Goal: Transaction & Acquisition: Purchase product/service

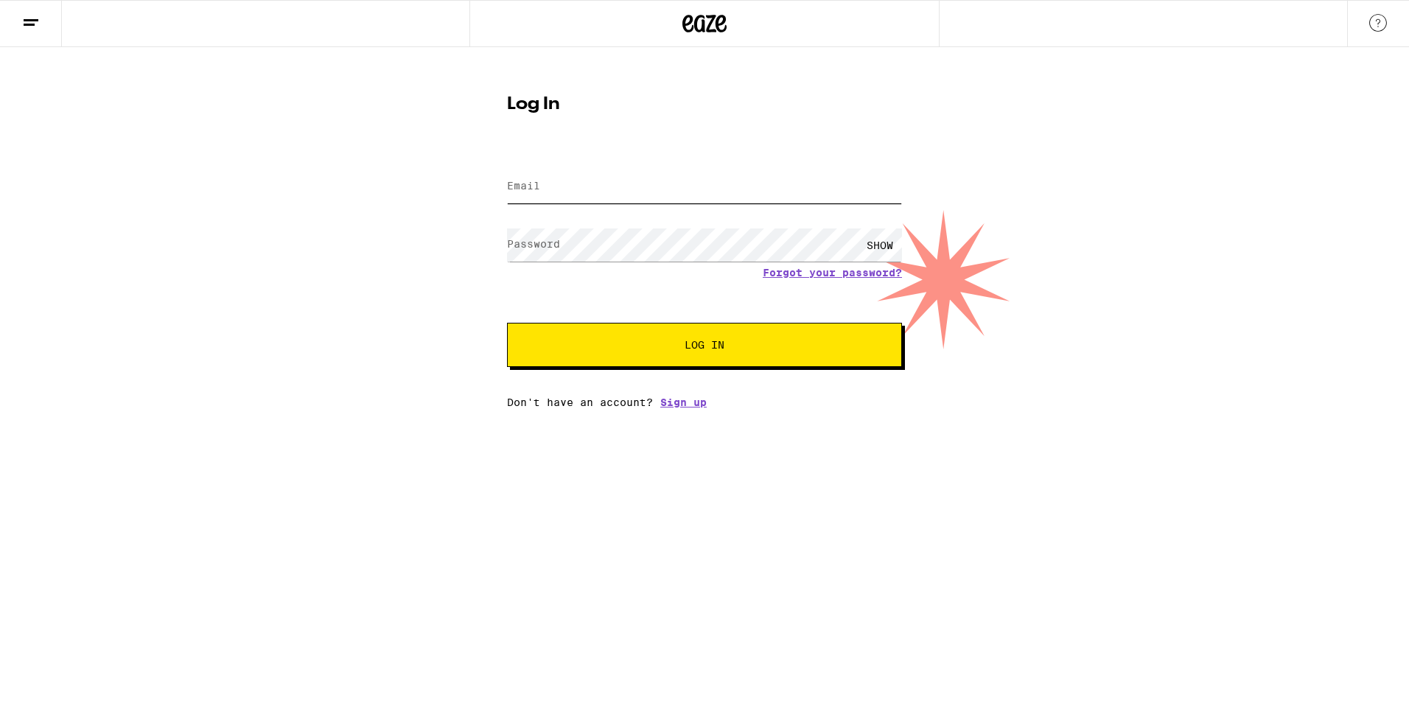
type input "[PERSON_NAME][EMAIL_ADDRESS][DOMAIN_NAME]"
click at [708, 350] on span "Log In" at bounding box center [705, 345] width 40 height 10
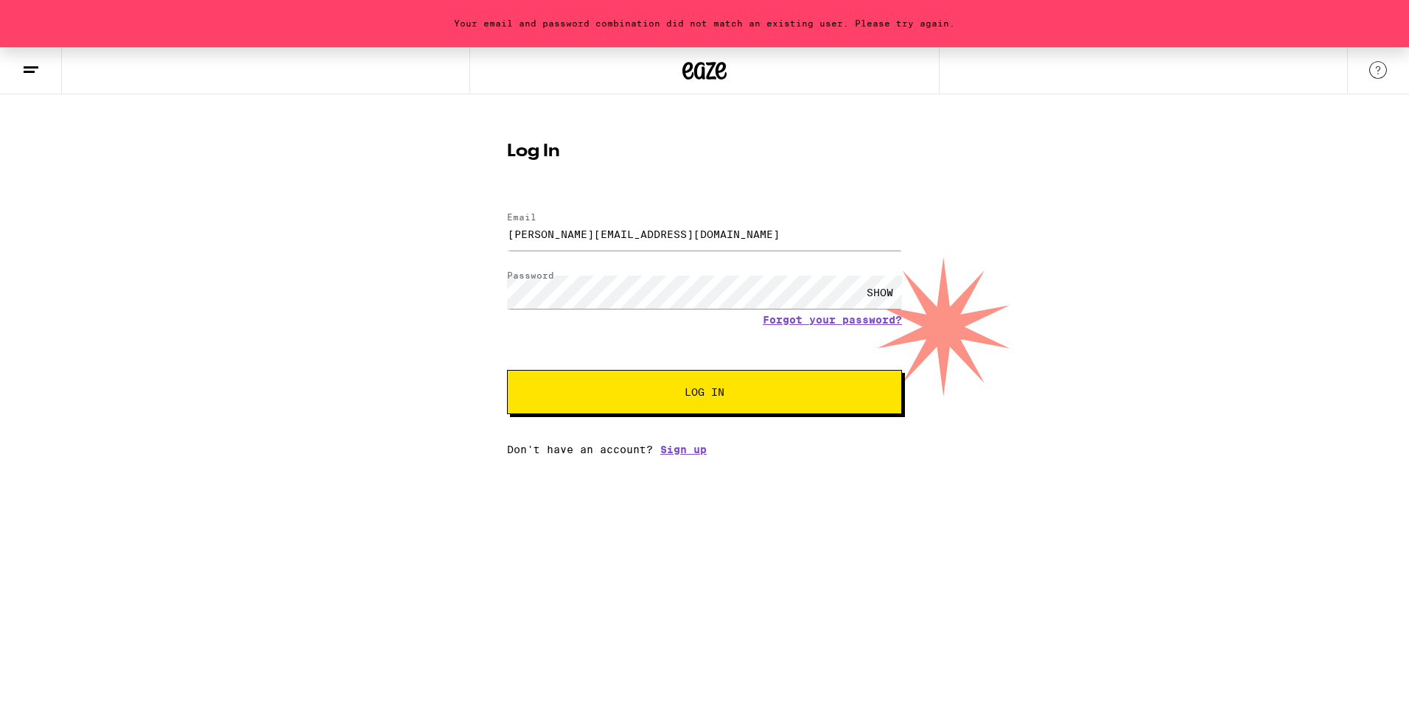
click at [702, 383] on button "Log In" at bounding box center [704, 392] width 395 height 44
click at [672, 248] on input "[PERSON_NAME][EMAIL_ADDRESS][DOMAIN_NAME]" at bounding box center [704, 233] width 395 height 33
click at [706, 397] on span "Log In" at bounding box center [705, 392] width 40 height 10
click at [681, 232] on input "[PERSON_NAME][EMAIL_ADDRESS][DOMAIN_NAME]" at bounding box center [704, 233] width 395 height 33
click at [714, 397] on span "Log In" at bounding box center [705, 392] width 40 height 10
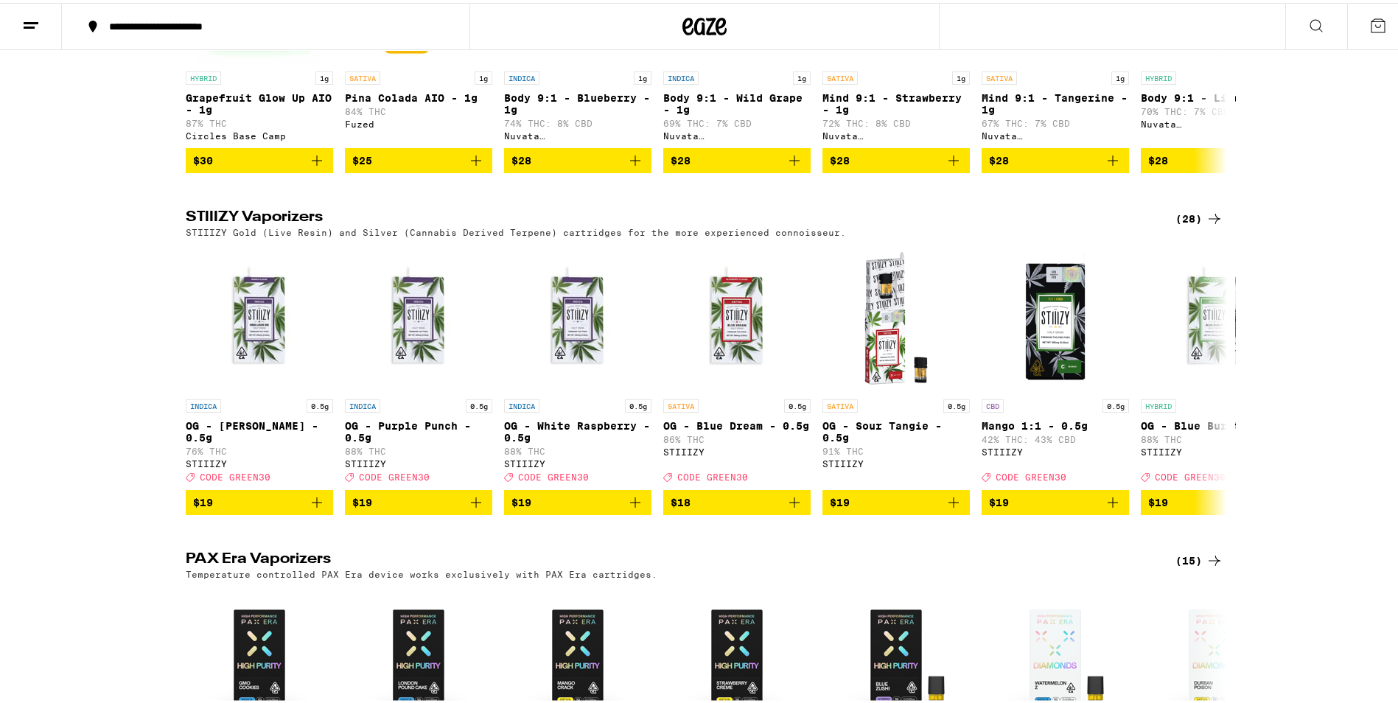
scroll to position [2432, 0]
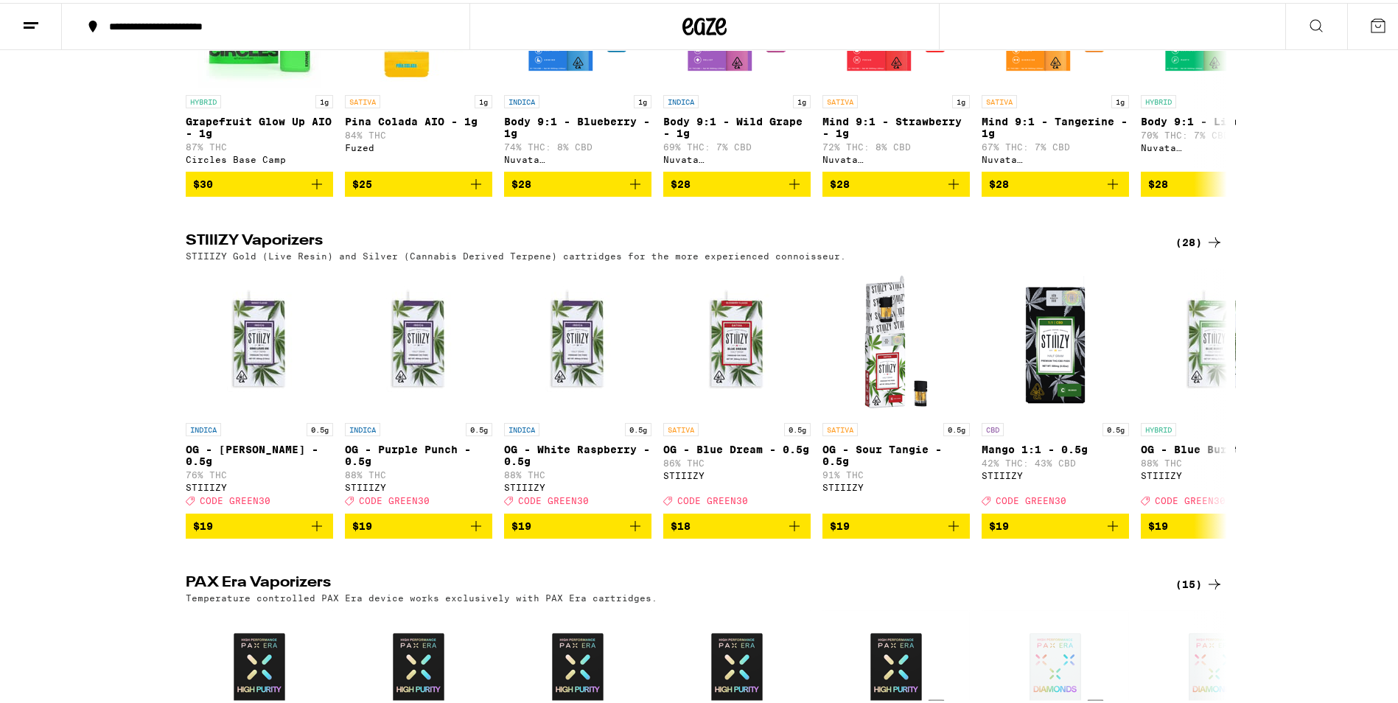
click at [1192, 248] on div "(28)" at bounding box center [1200, 240] width 48 height 18
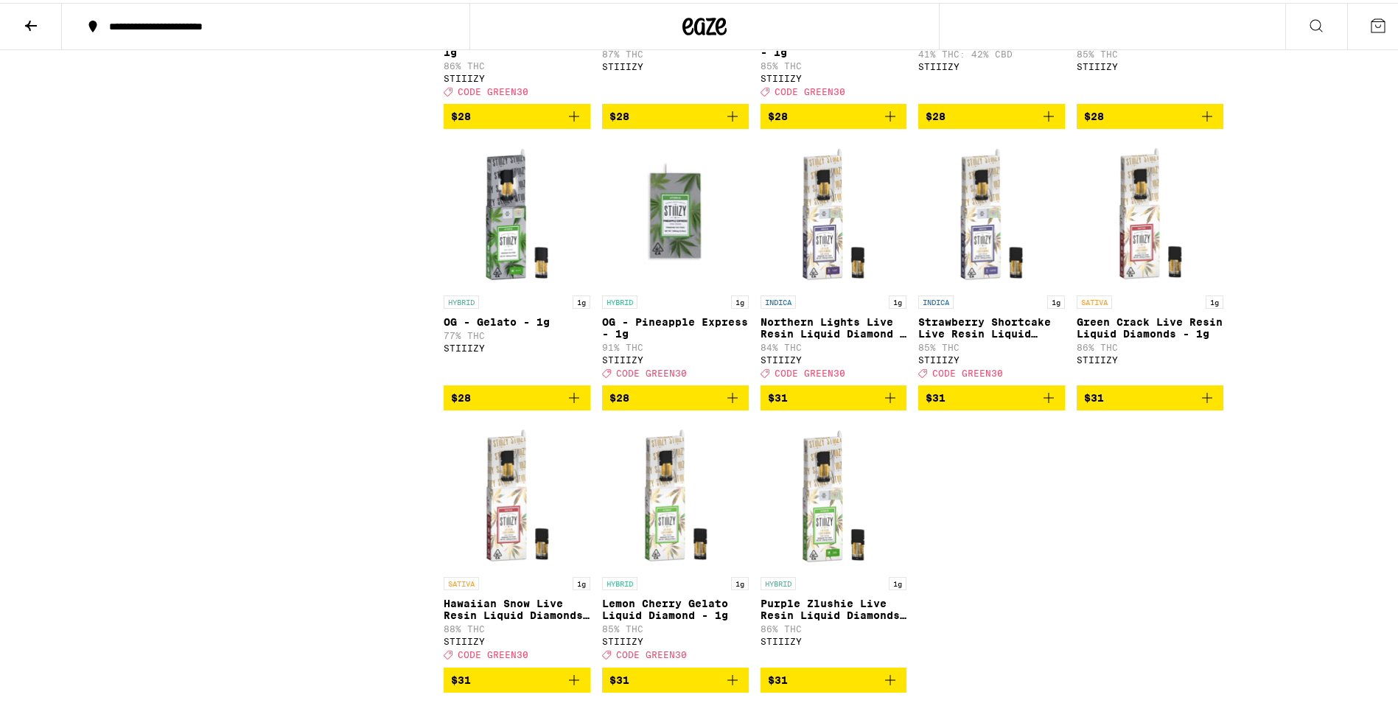
scroll to position [1179, 0]
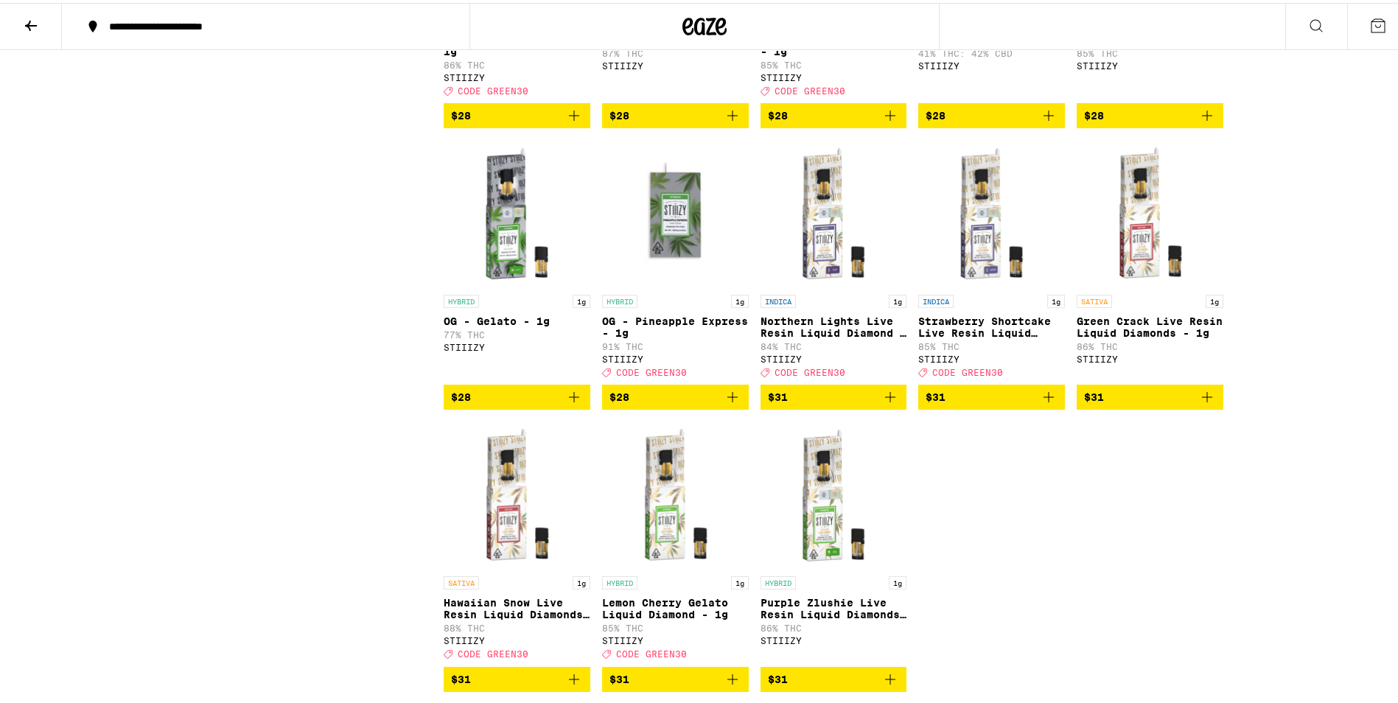
click at [659, 403] on span "$28" at bounding box center [676, 395] width 132 height 18
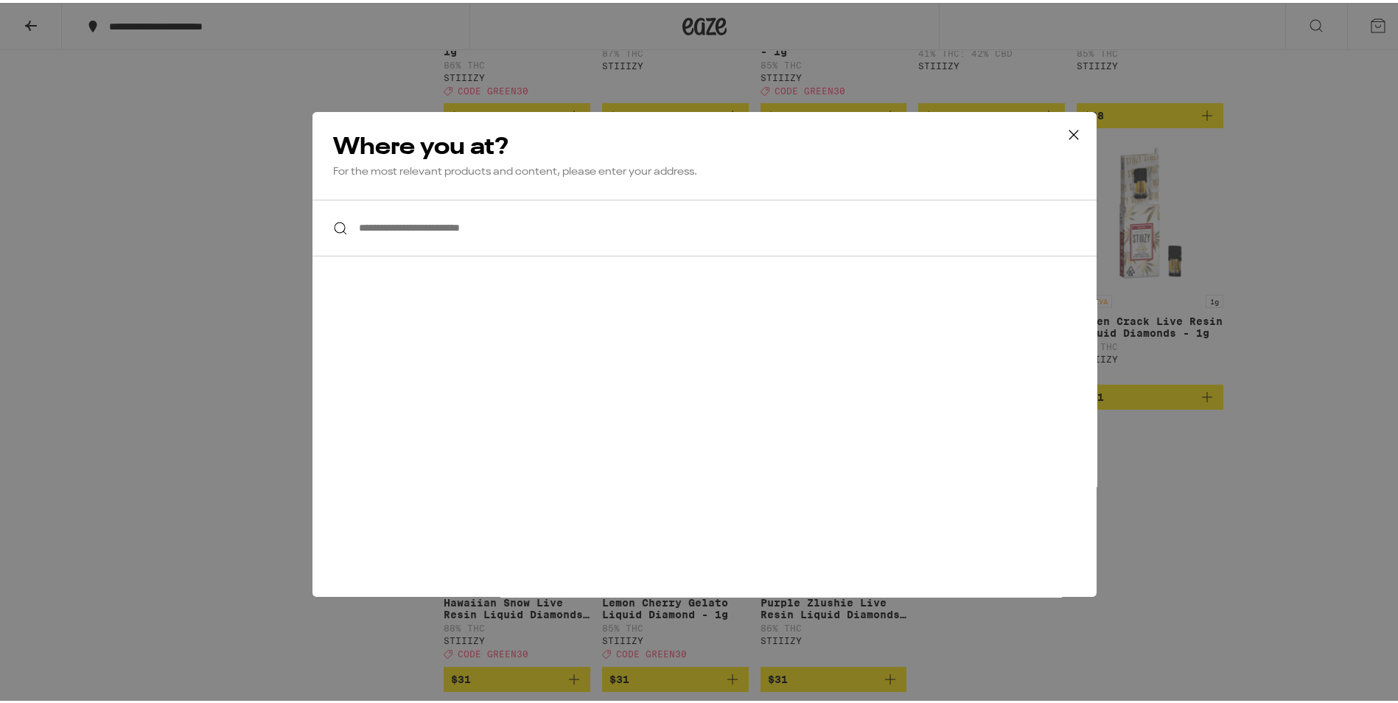
click at [391, 228] on input "**********" at bounding box center [705, 225] width 784 height 57
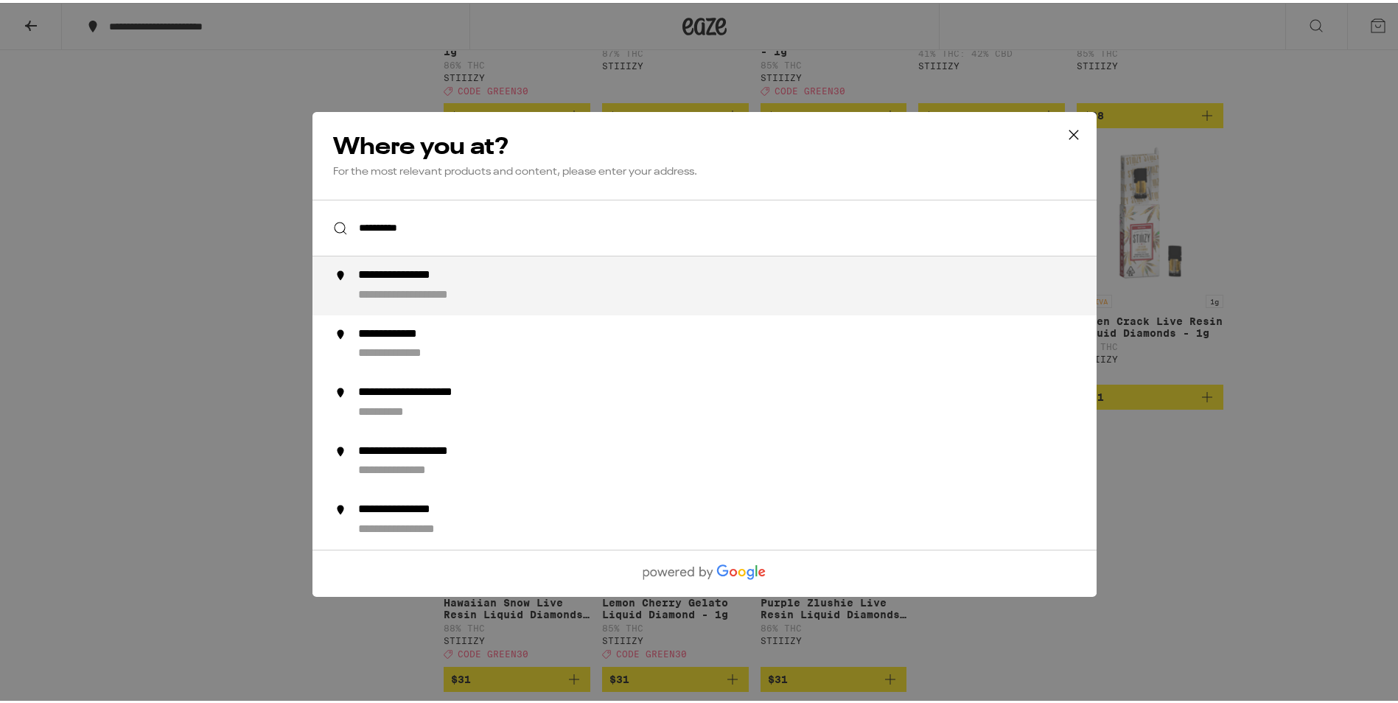
click at [398, 290] on div "**********" at bounding box center [434, 292] width 153 height 15
type input "**********"
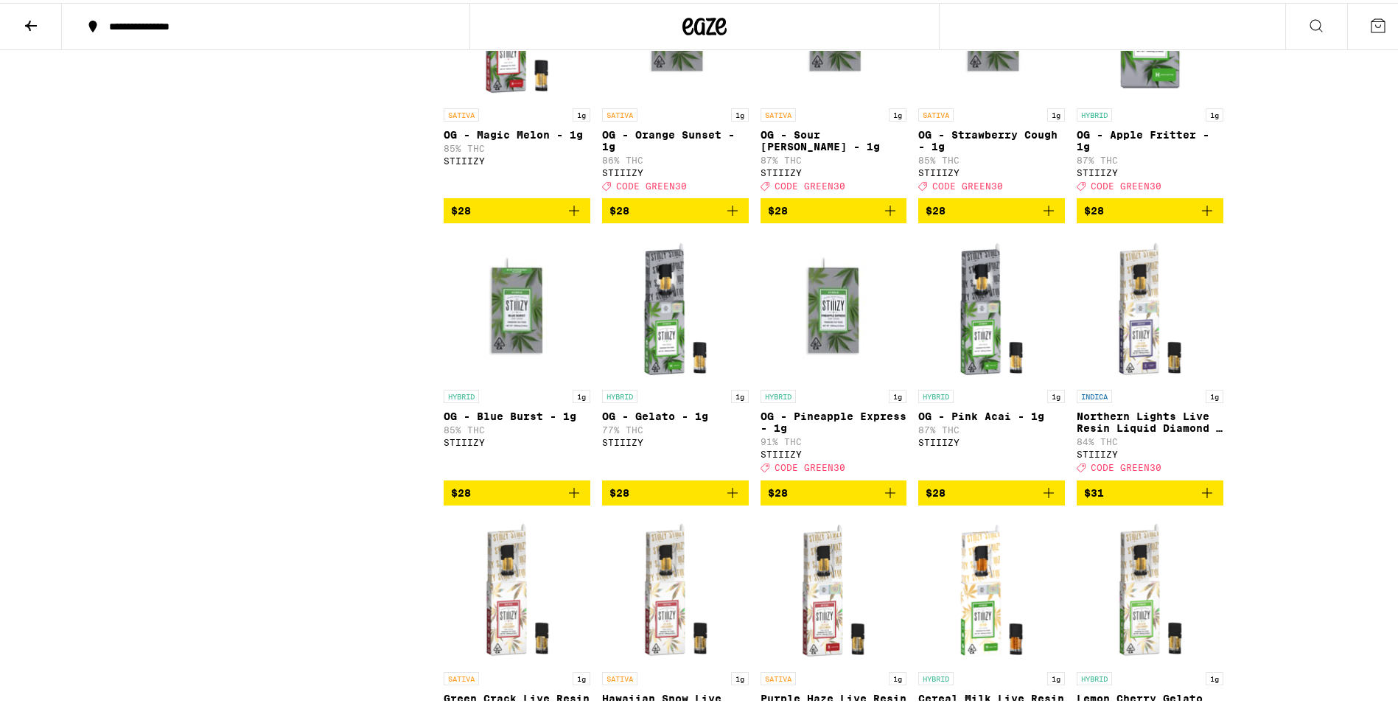
scroll to position [1400, 0]
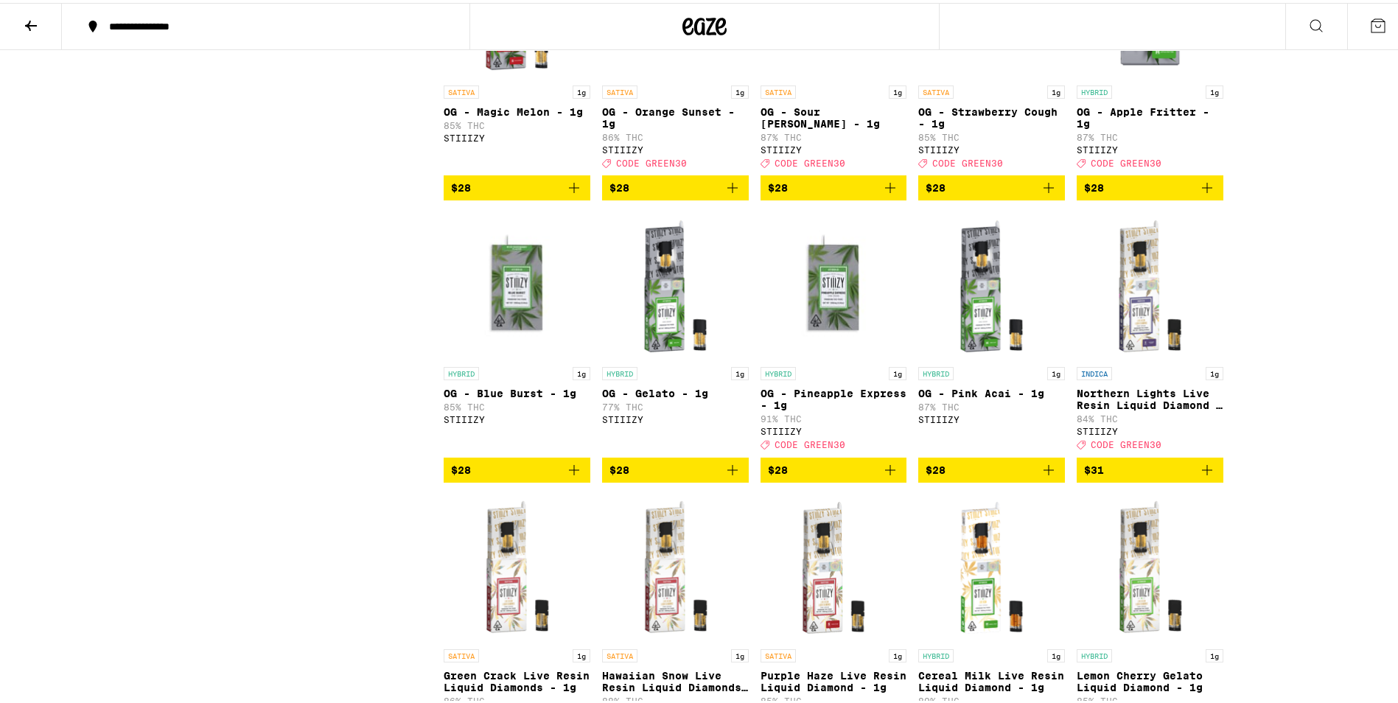
click at [847, 476] on span "$28" at bounding box center [834, 467] width 132 height 18
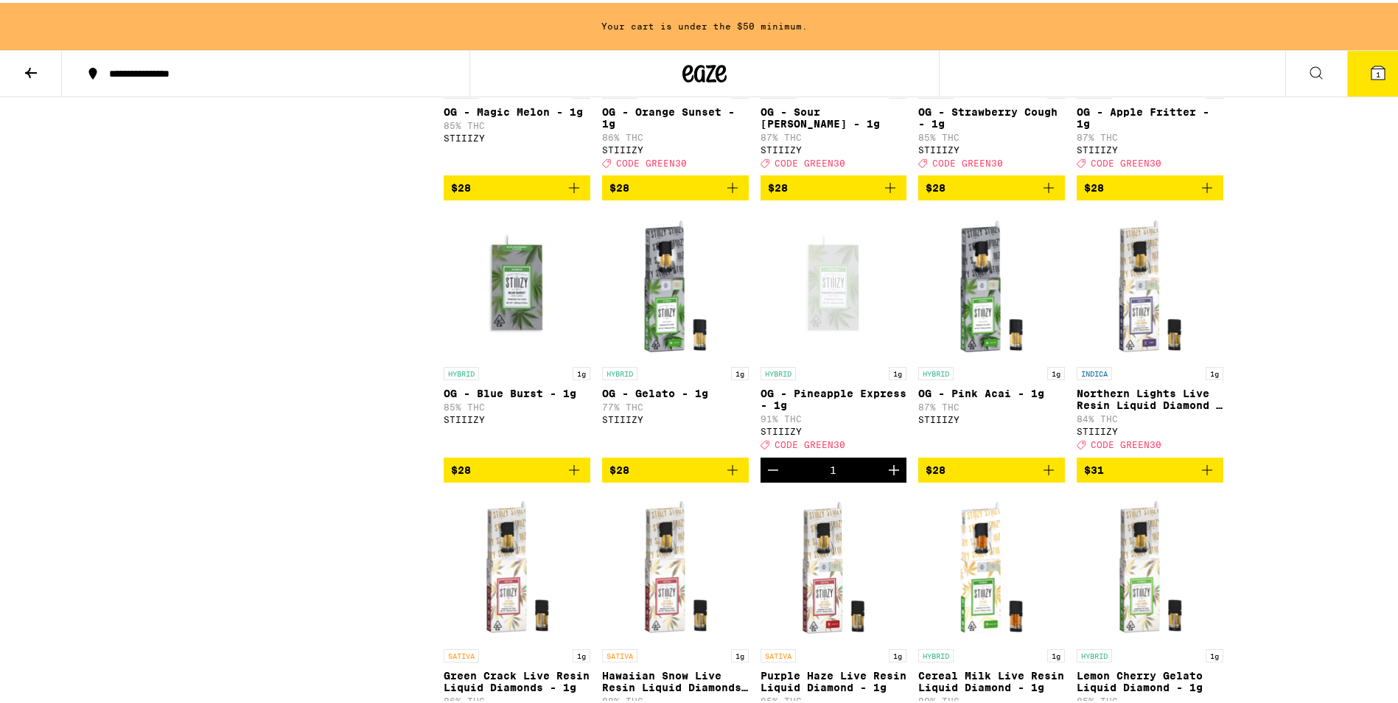
scroll to position [1374, 0]
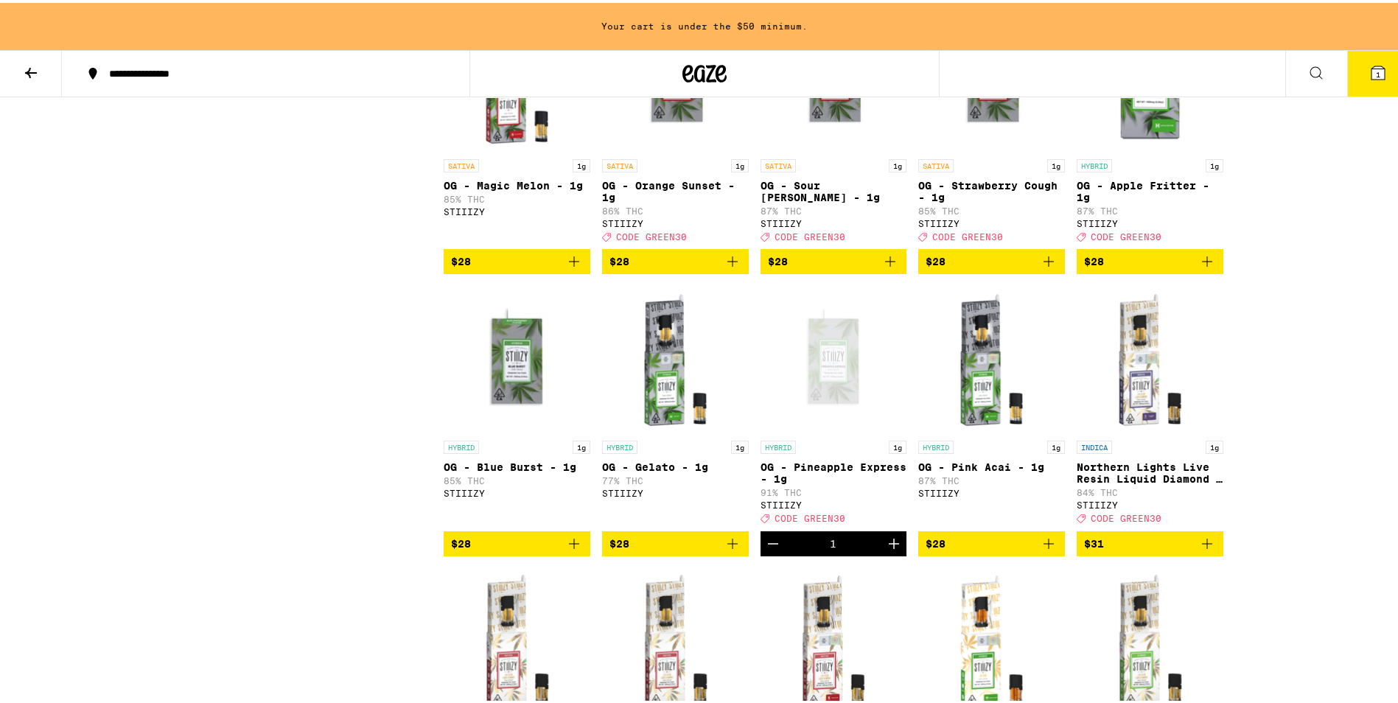
click at [1281, 440] on div "**********" at bounding box center [704, 129] width 1409 height 3007
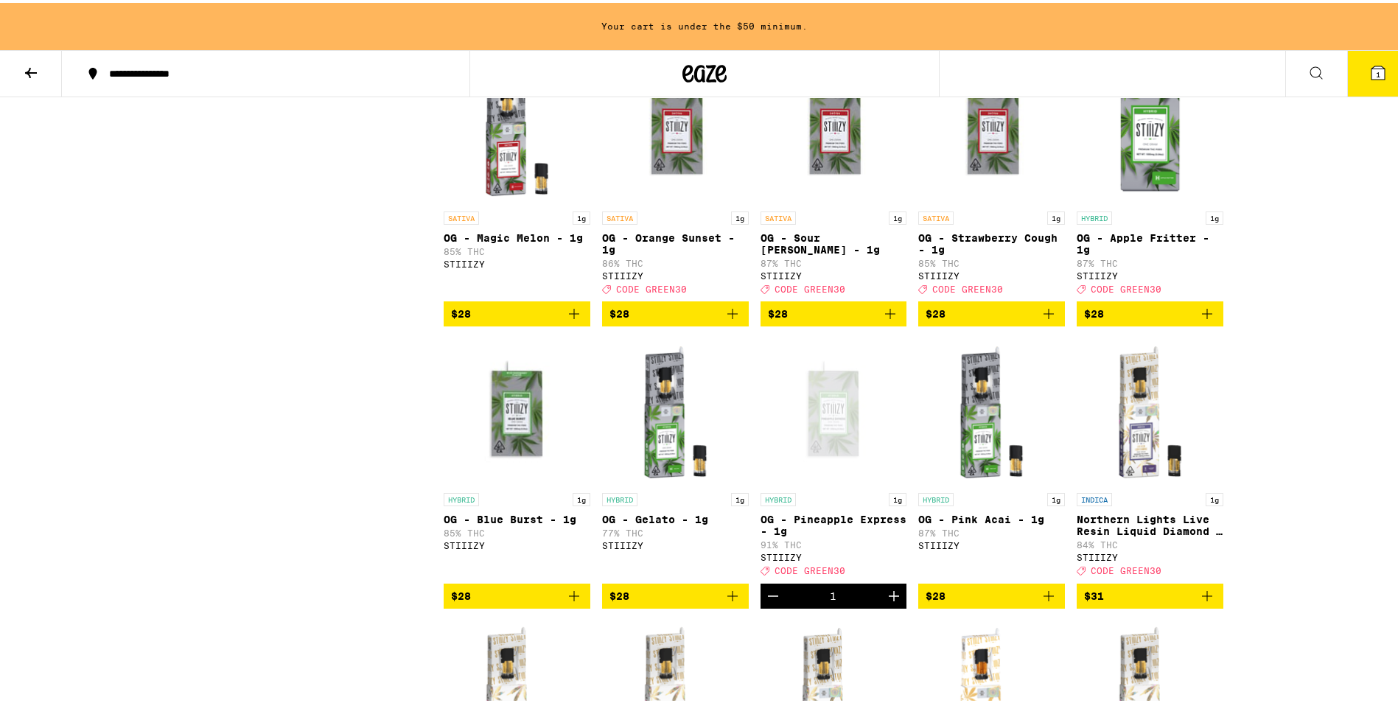
scroll to position [1300, 0]
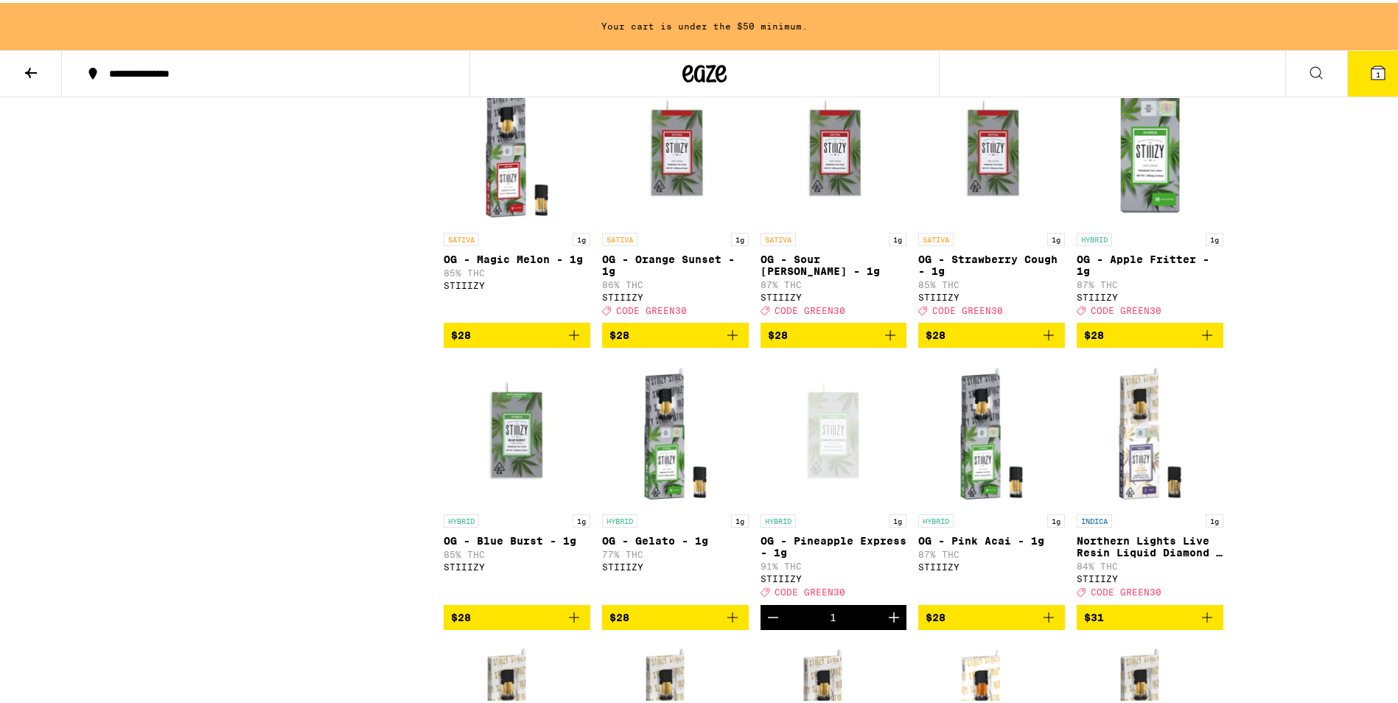
click at [1140, 341] on span "$28" at bounding box center [1150, 333] width 132 height 18
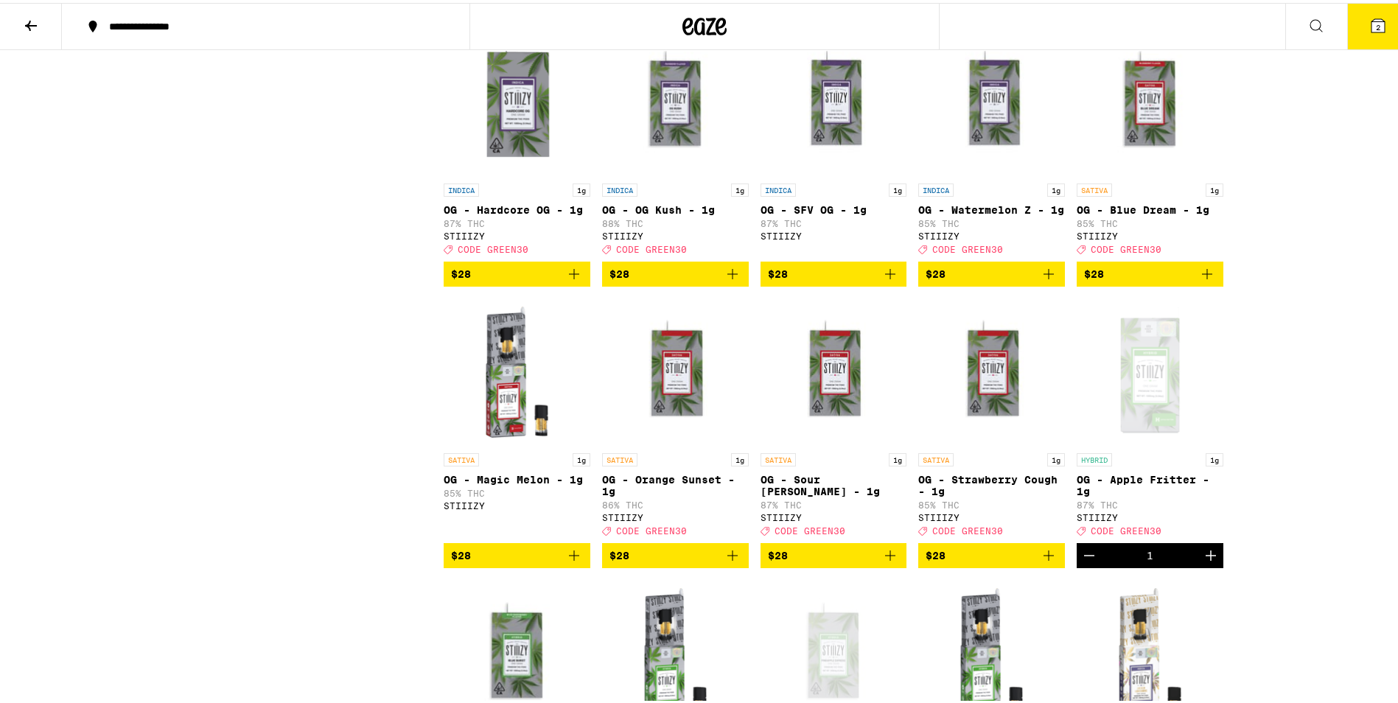
scroll to position [1032, 0]
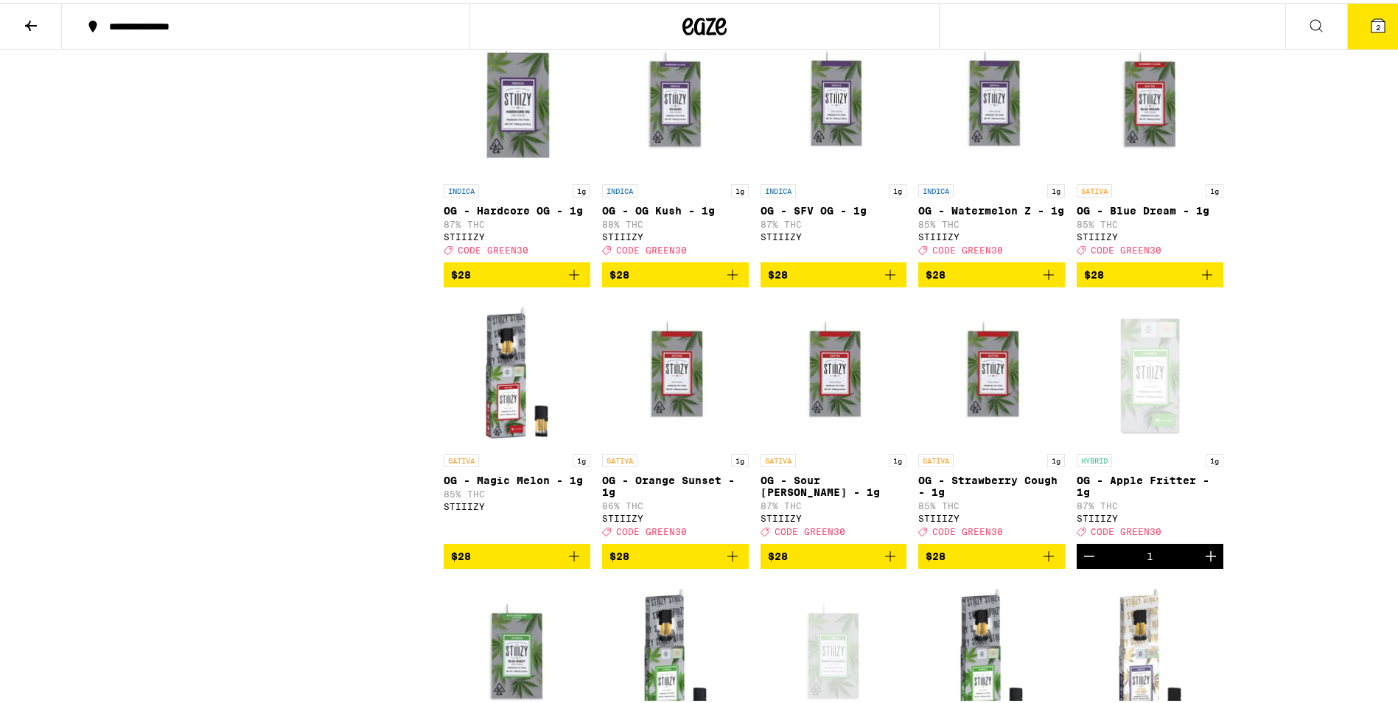
click at [977, 281] on span "$28" at bounding box center [992, 272] width 132 height 18
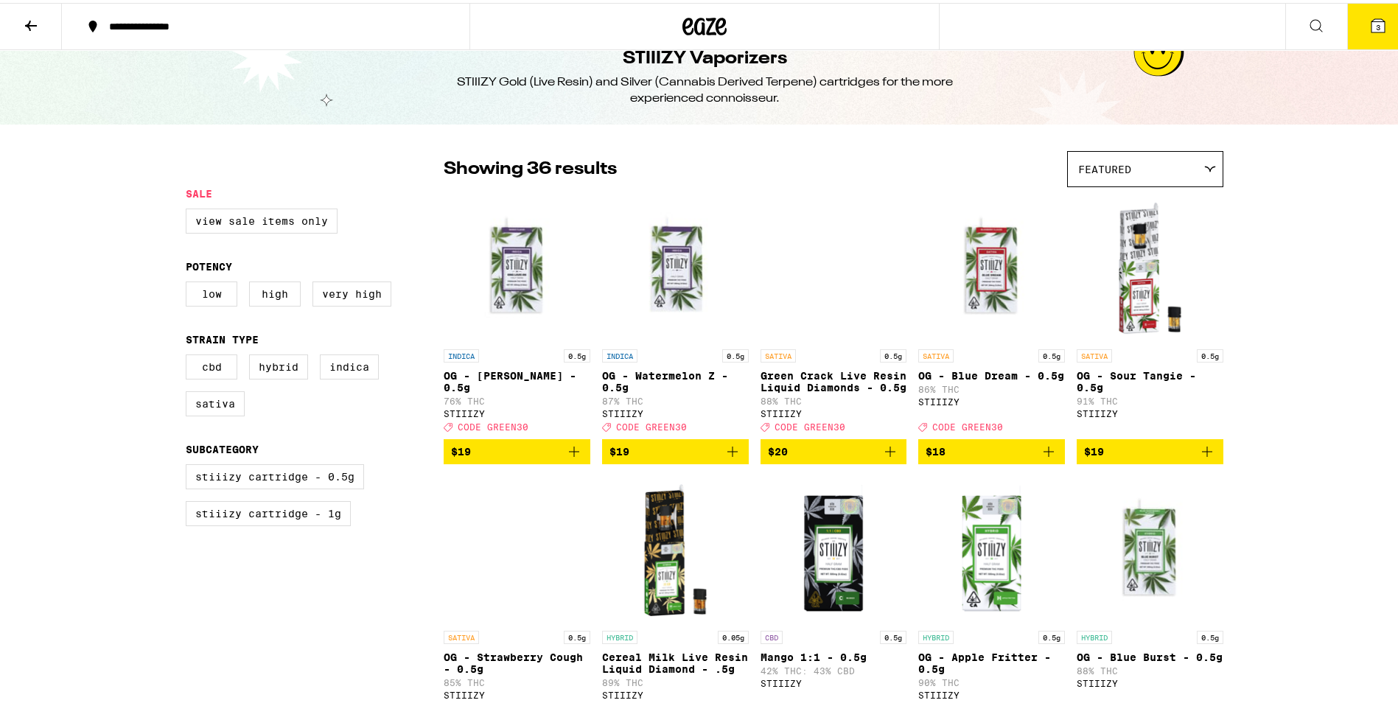
scroll to position [0, 0]
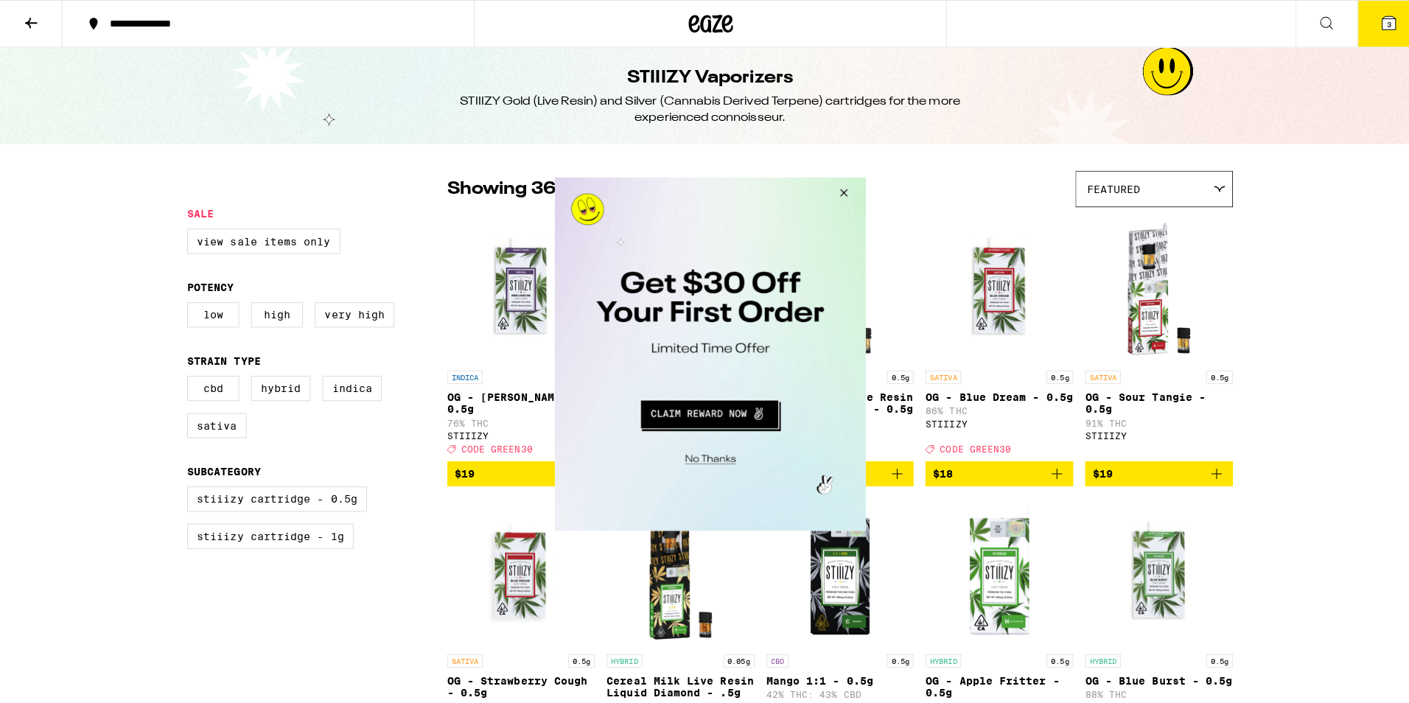
click at [842, 196] on button "Close Modal" at bounding box center [839, 194] width 40 height 35
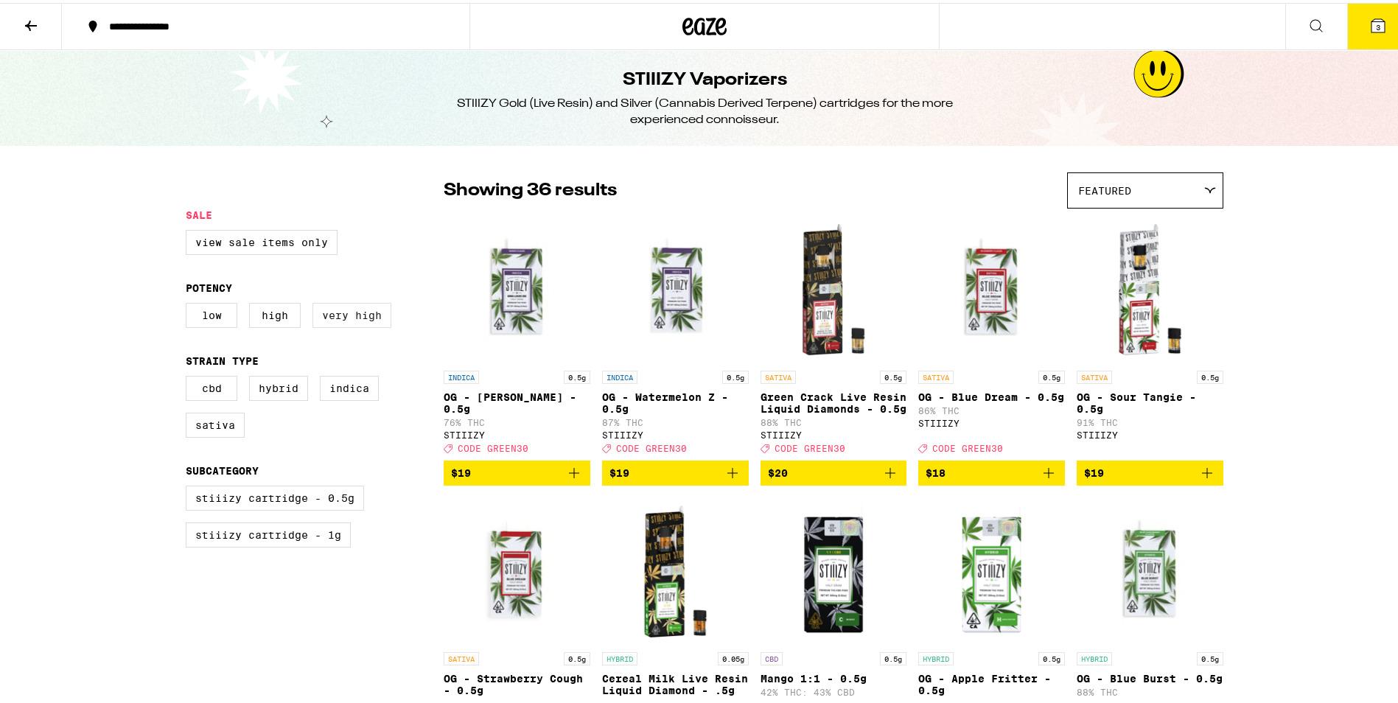
click at [348, 315] on label "Very High" at bounding box center [352, 312] width 79 height 25
click at [189, 303] on input "Very High" at bounding box center [189, 302] width 1 height 1
checkbox input "true"
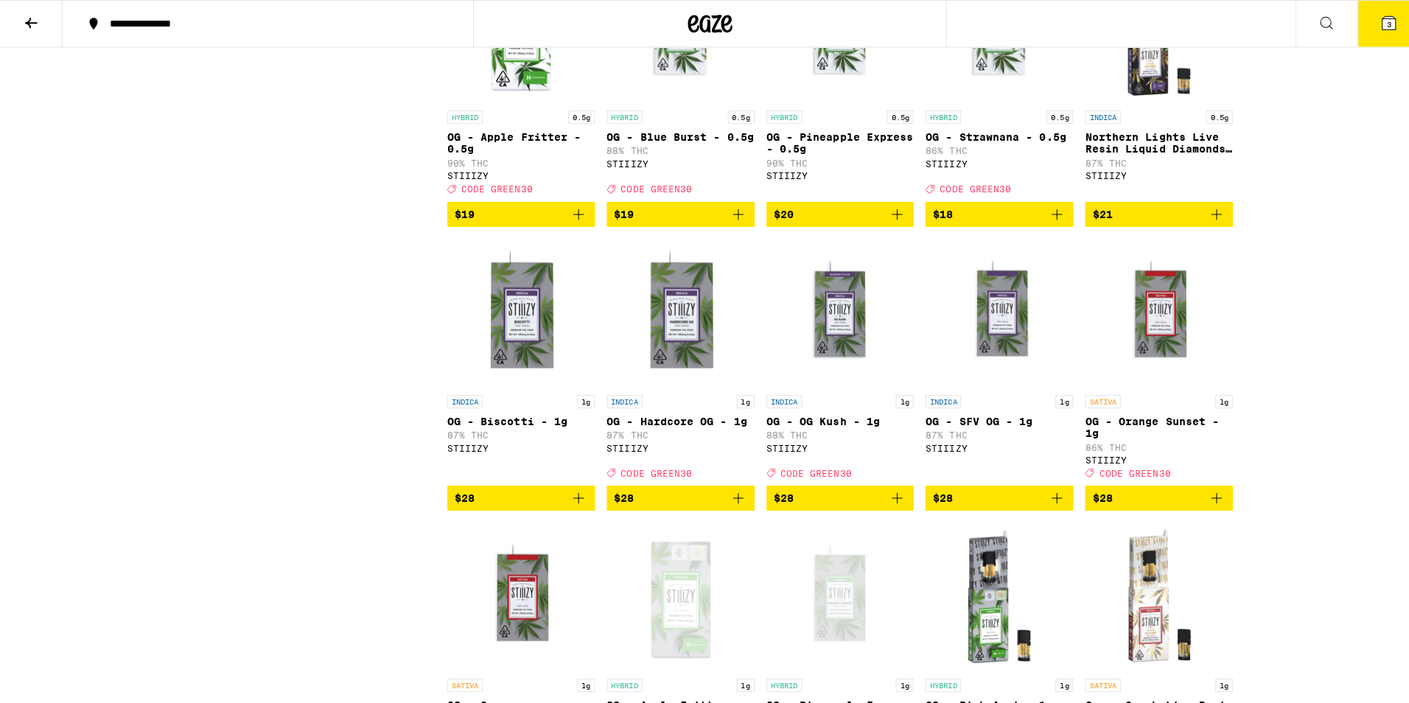
scroll to position [516, 0]
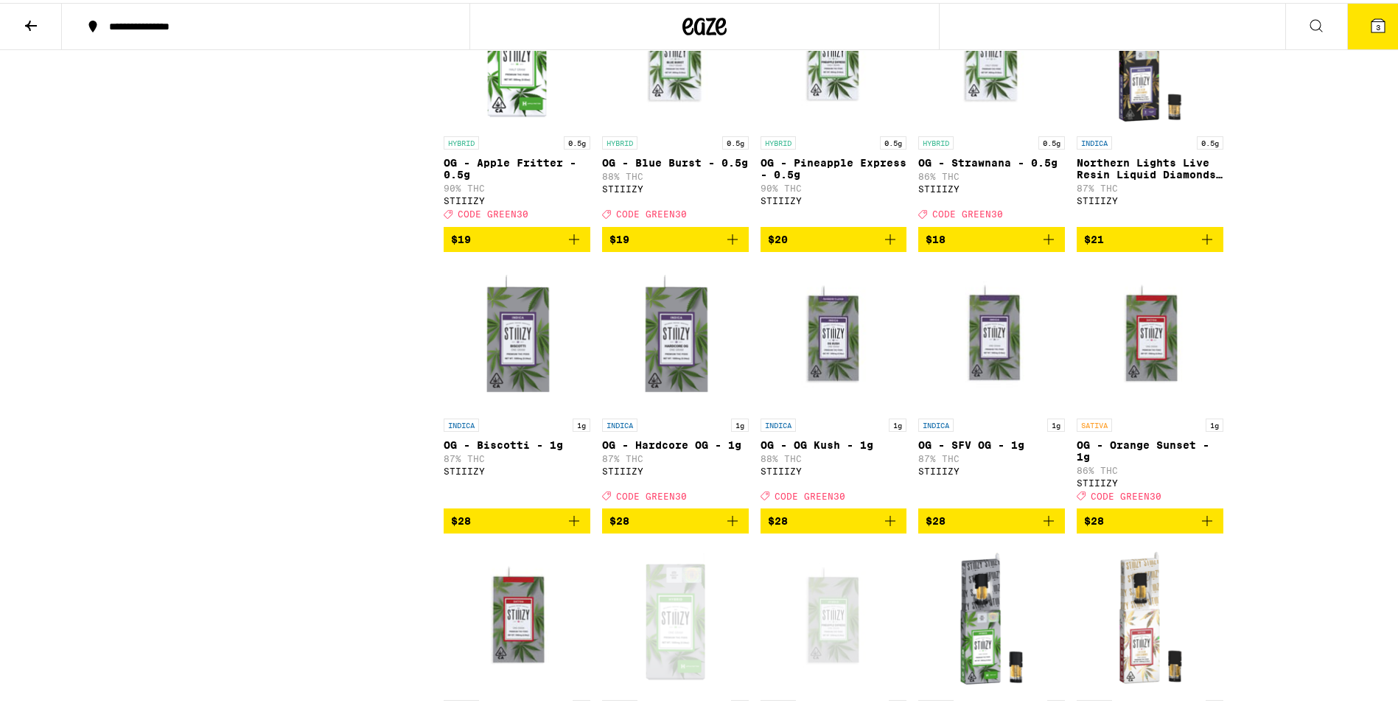
click at [814, 527] on span "$28" at bounding box center [834, 518] width 132 height 18
click at [1367, 33] on button "4" at bounding box center [1378, 24] width 62 height 46
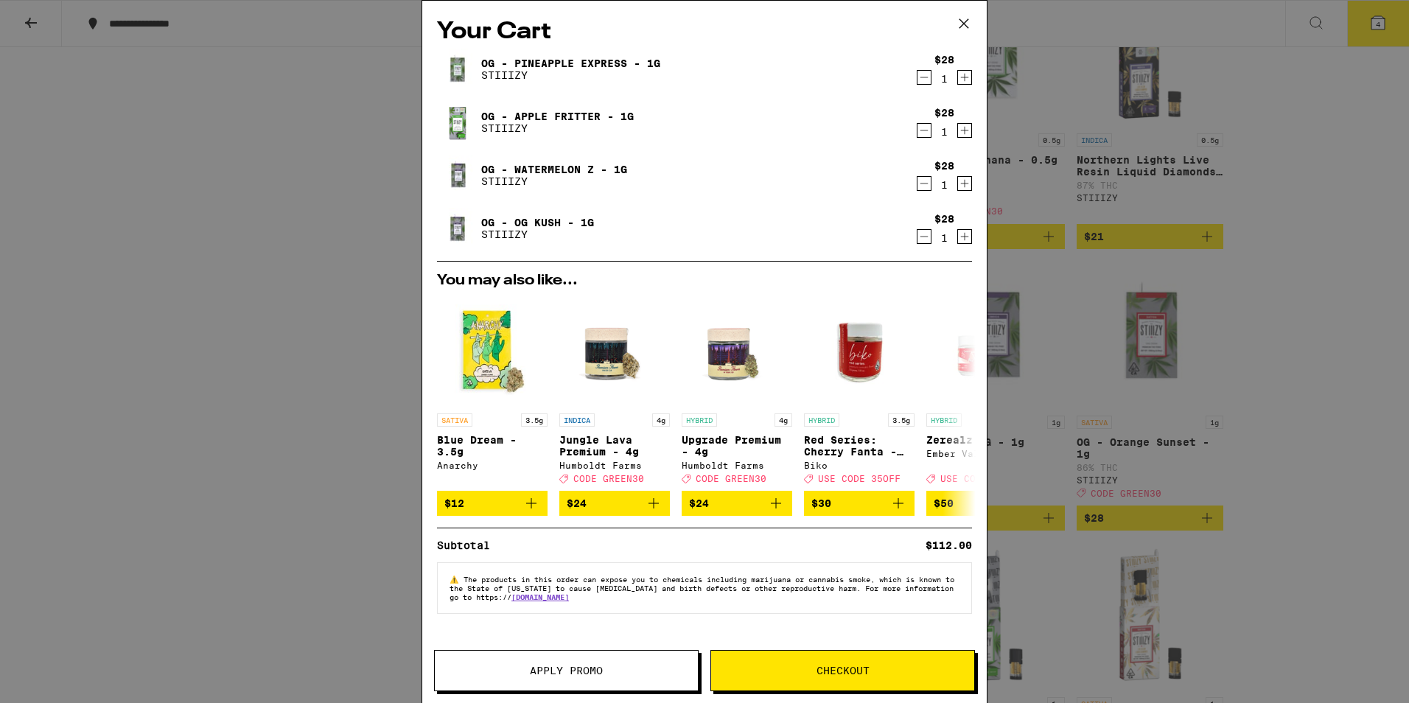
click at [851, 680] on button "Checkout" at bounding box center [843, 670] width 265 height 41
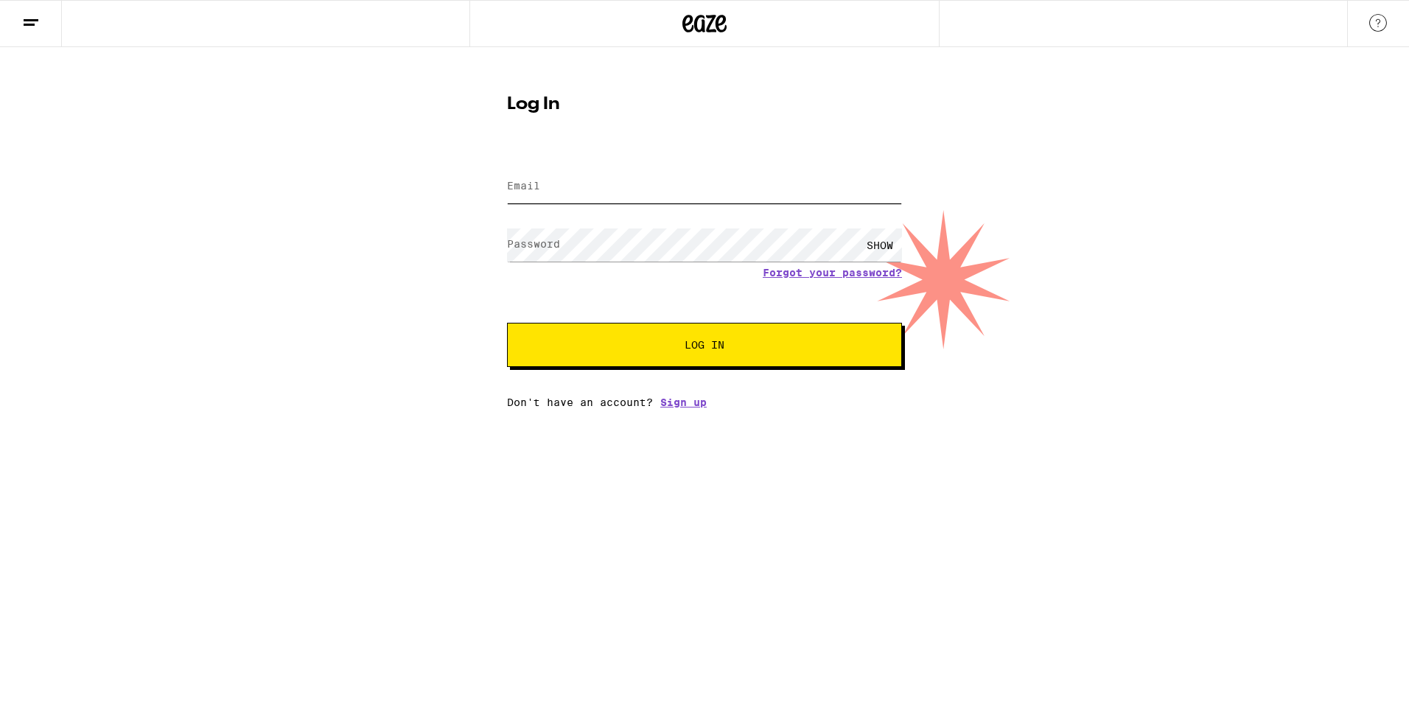
type input "[PERSON_NAME][EMAIL_ADDRESS][DOMAIN_NAME]"
click at [698, 343] on span "Log In" at bounding box center [705, 345] width 40 height 10
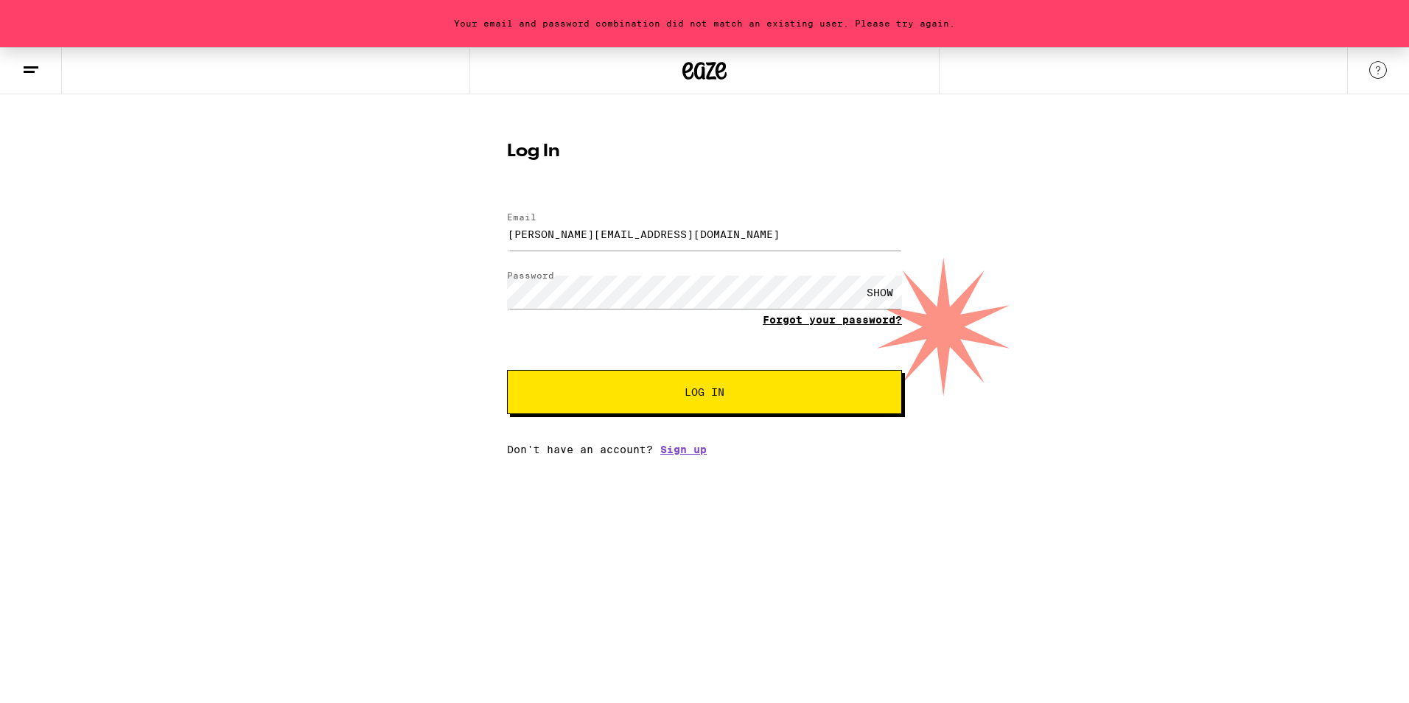
click at [801, 318] on link "Forgot your password?" at bounding box center [832, 320] width 139 height 12
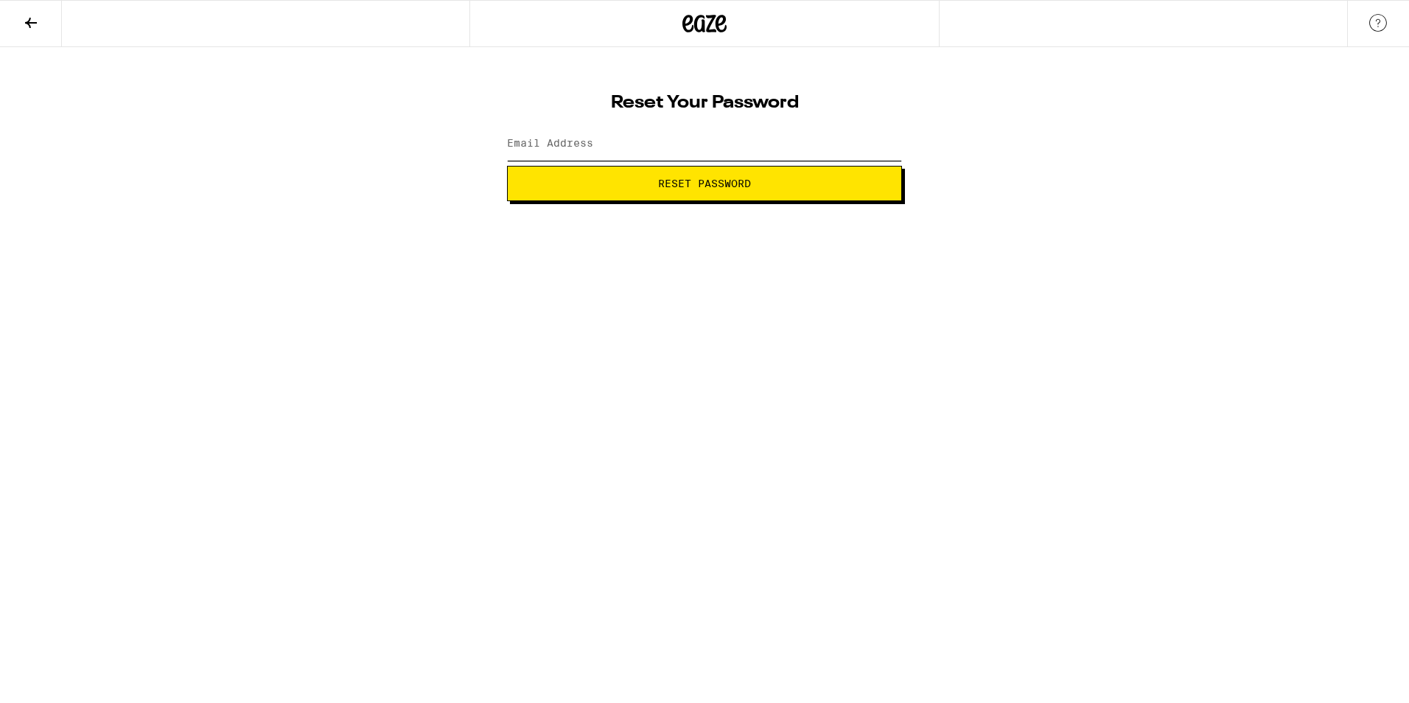
drag, startPoint x: 632, startPoint y: 134, endPoint x: 630, endPoint y: 147, distance: 13.3
click at [630, 147] on input "Email Address" at bounding box center [704, 144] width 395 height 33
type input "[PERSON_NAME][EMAIL_ADDRESS][DOMAIN_NAME]"
click at [705, 186] on span "Reset Password" at bounding box center [704, 183] width 93 height 10
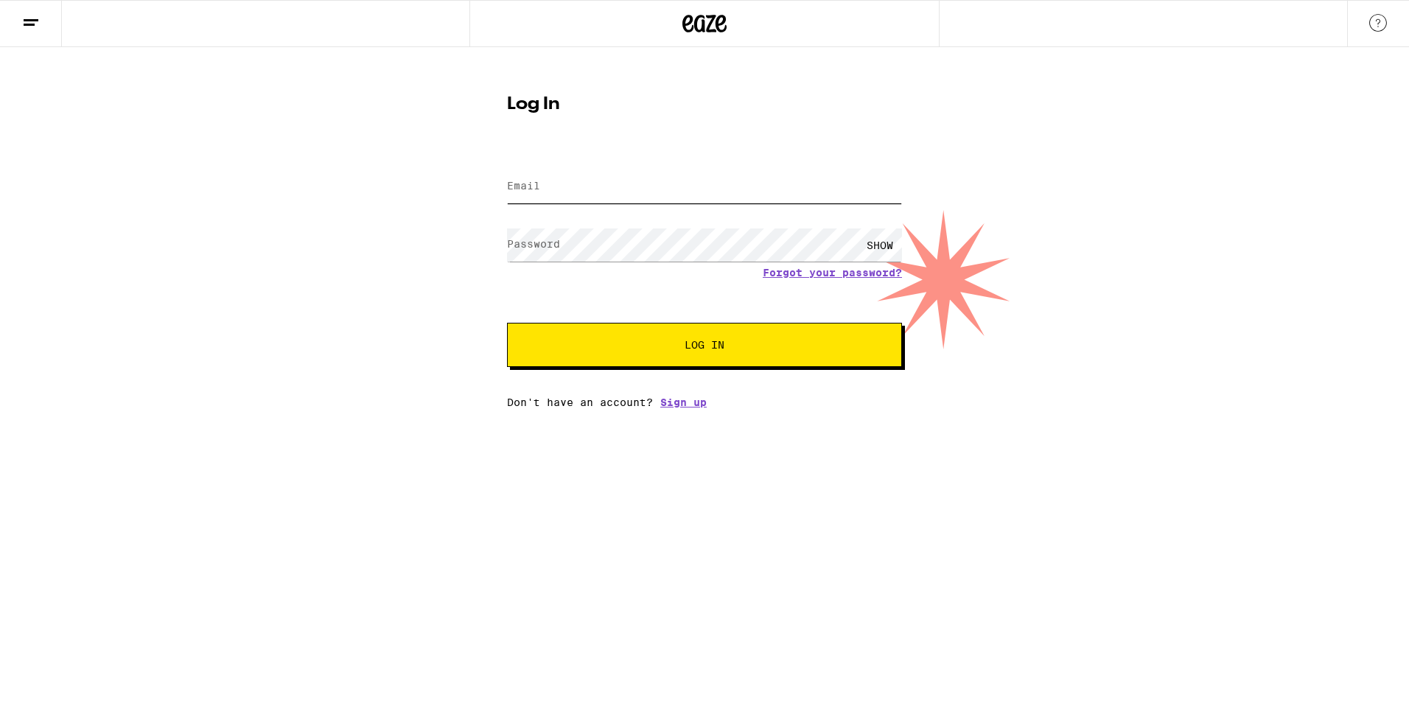
type input "[PERSON_NAME][EMAIL_ADDRESS][DOMAIN_NAME]"
click at [1079, 408] on html "Log In Email Email [EMAIL_ADDRESS][DOMAIN_NAME] Password Password SHOW Forgot y…" at bounding box center [704, 204] width 1409 height 408
click at [891, 238] on div "SHOW" at bounding box center [880, 244] width 44 height 33
click at [717, 349] on span "Log In" at bounding box center [705, 345] width 40 height 10
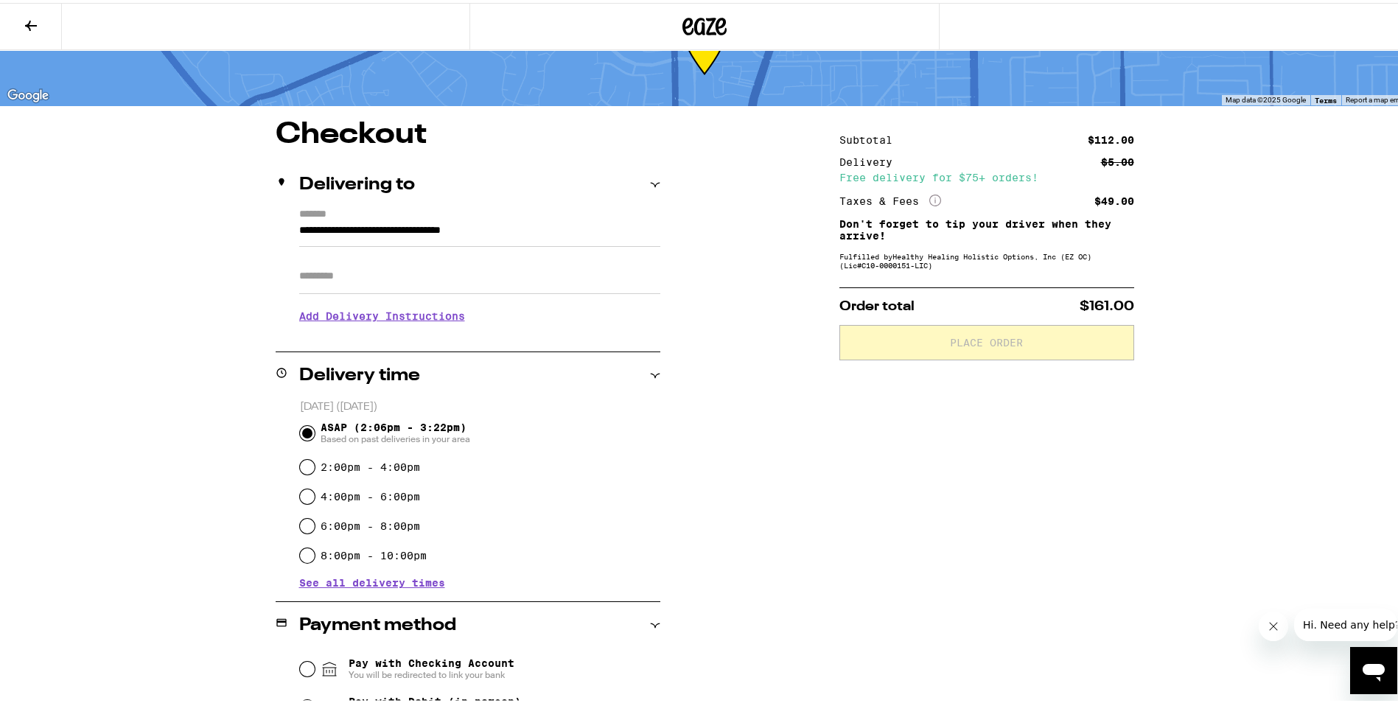
scroll to position [21, 0]
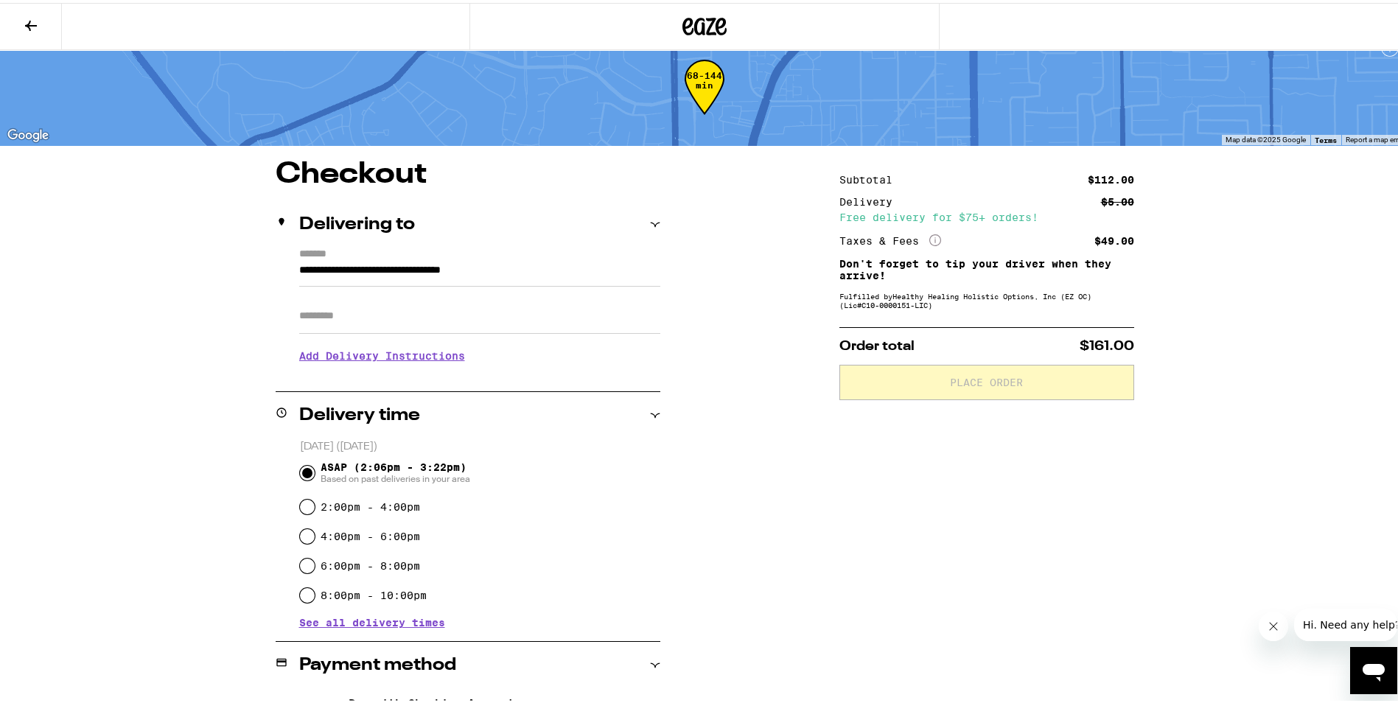
click at [35, 15] on icon at bounding box center [31, 23] width 18 height 18
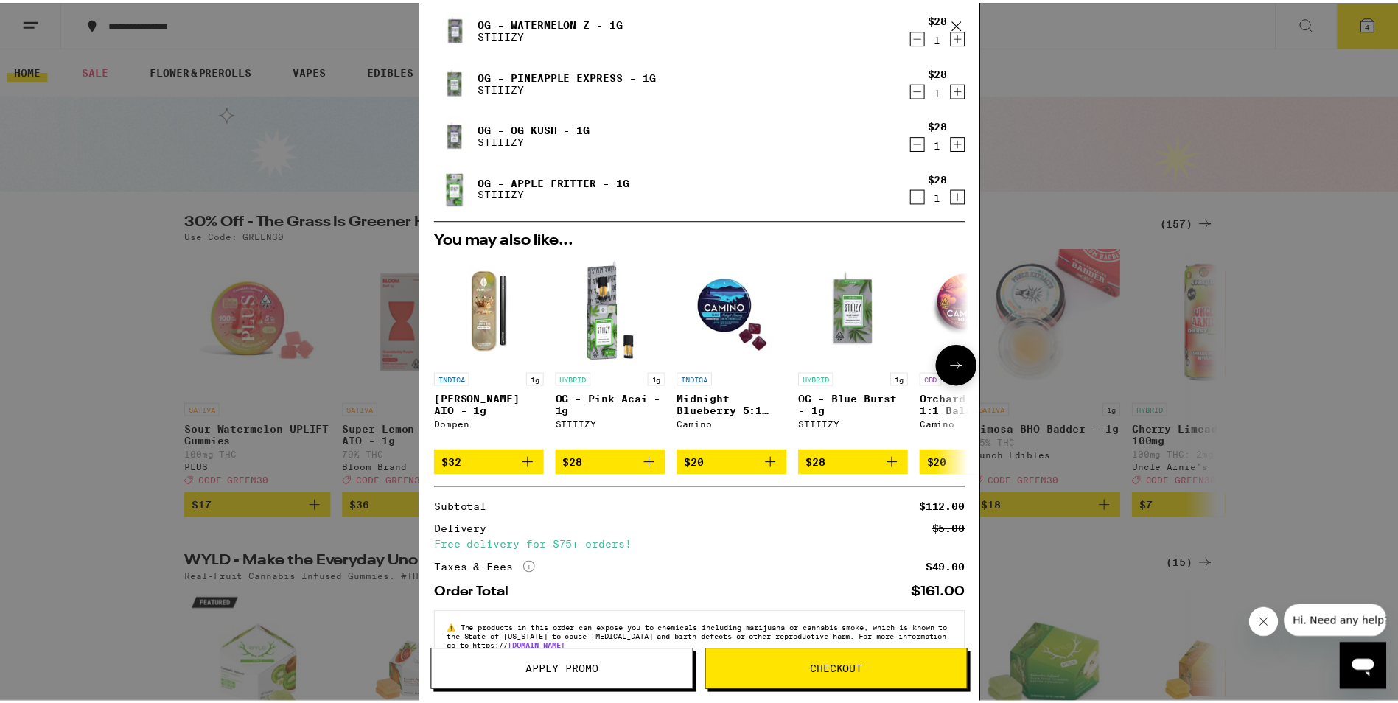
scroll to position [83, 0]
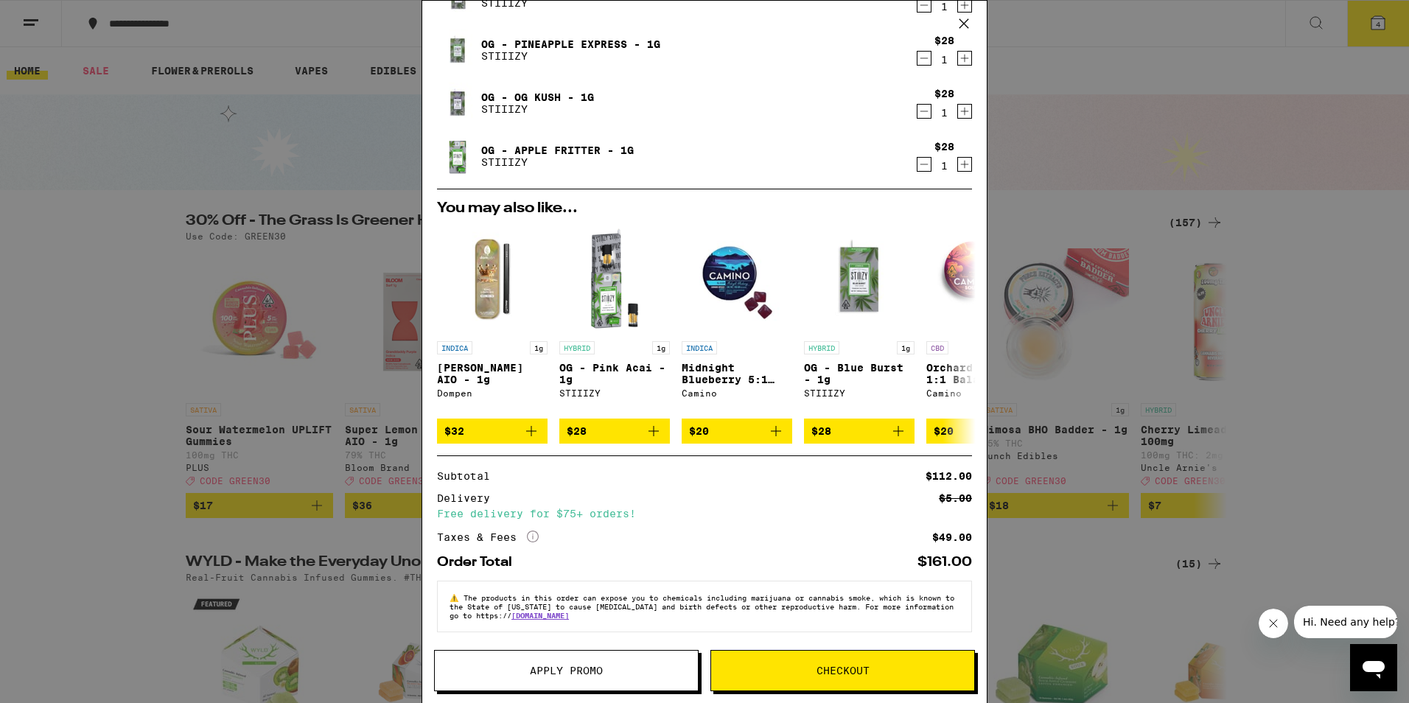
click at [587, 670] on span "Apply Promo" at bounding box center [566, 671] width 73 height 10
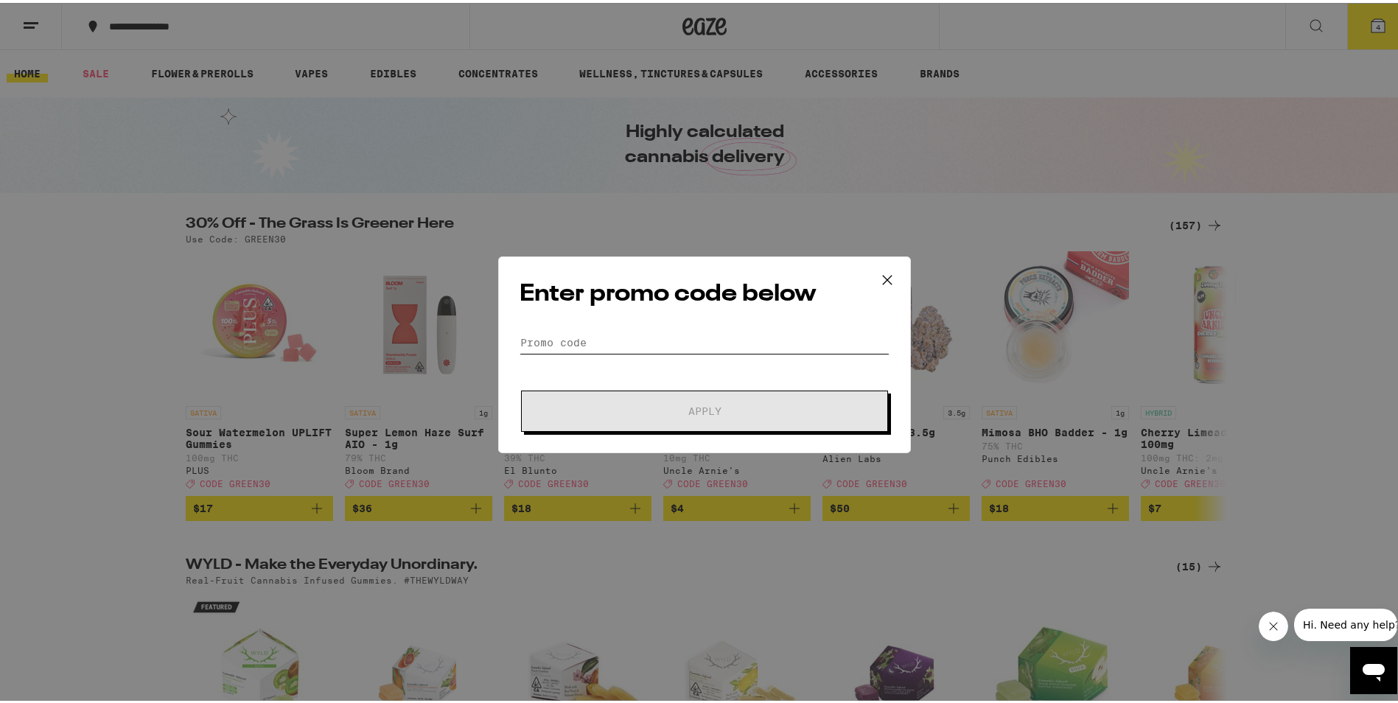
click at [615, 343] on input "Promo Code" at bounding box center [705, 340] width 370 height 22
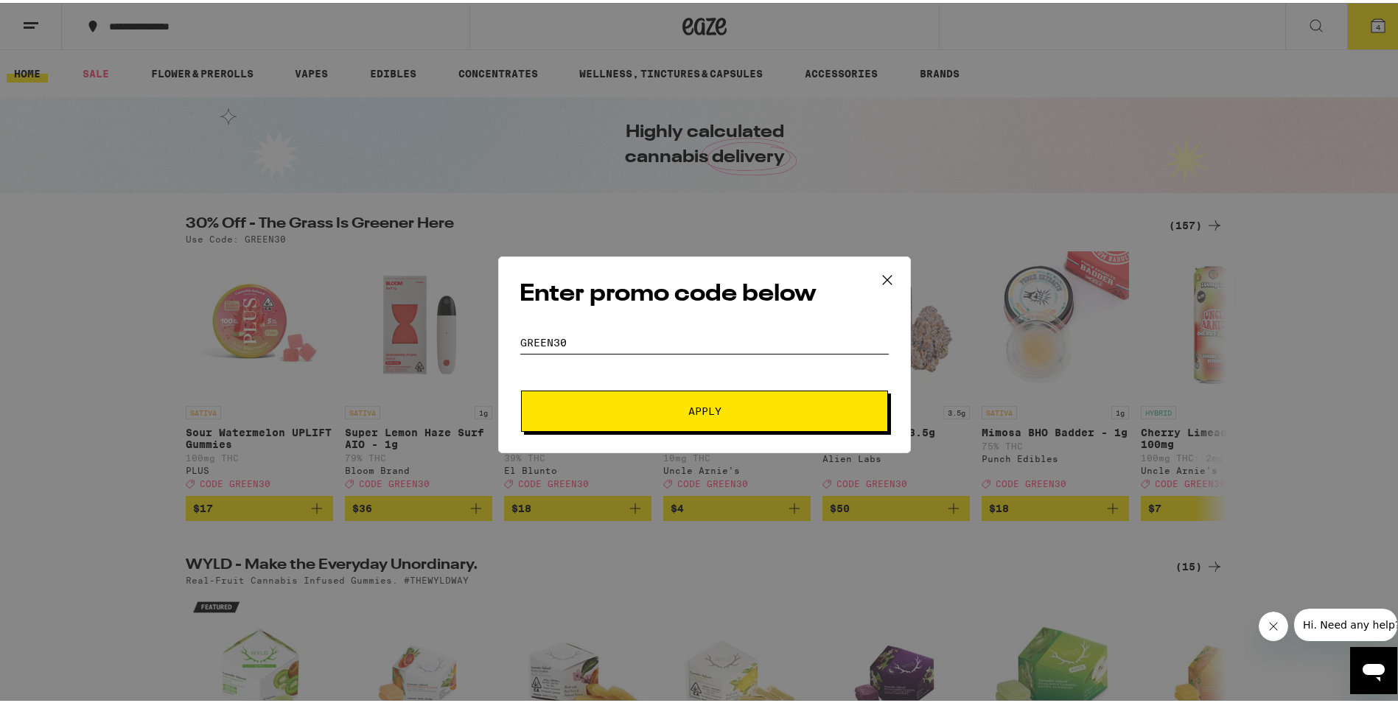
type input "GREEN30"
click at [702, 407] on span "Apply" at bounding box center [704, 408] width 33 height 10
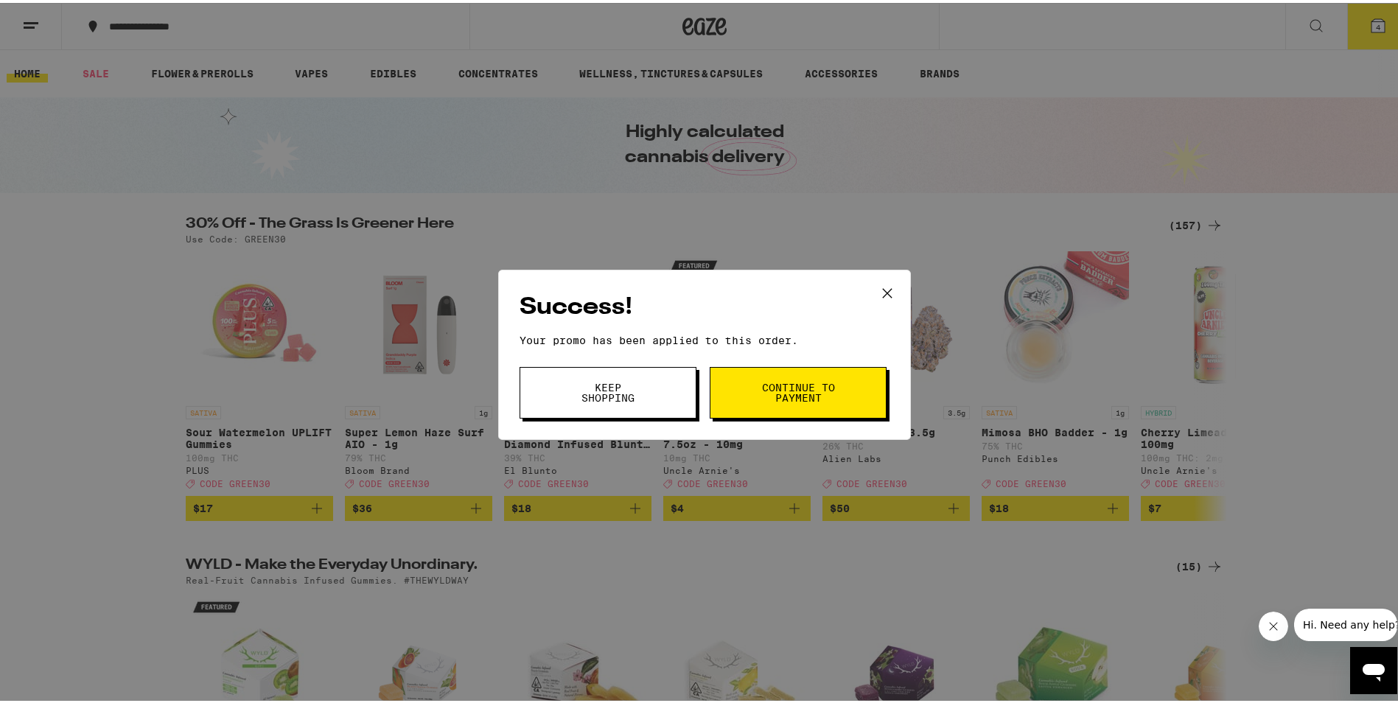
click at [789, 387] on span "Continue to payment" at bounding box center [798, 390] width 75 height 21
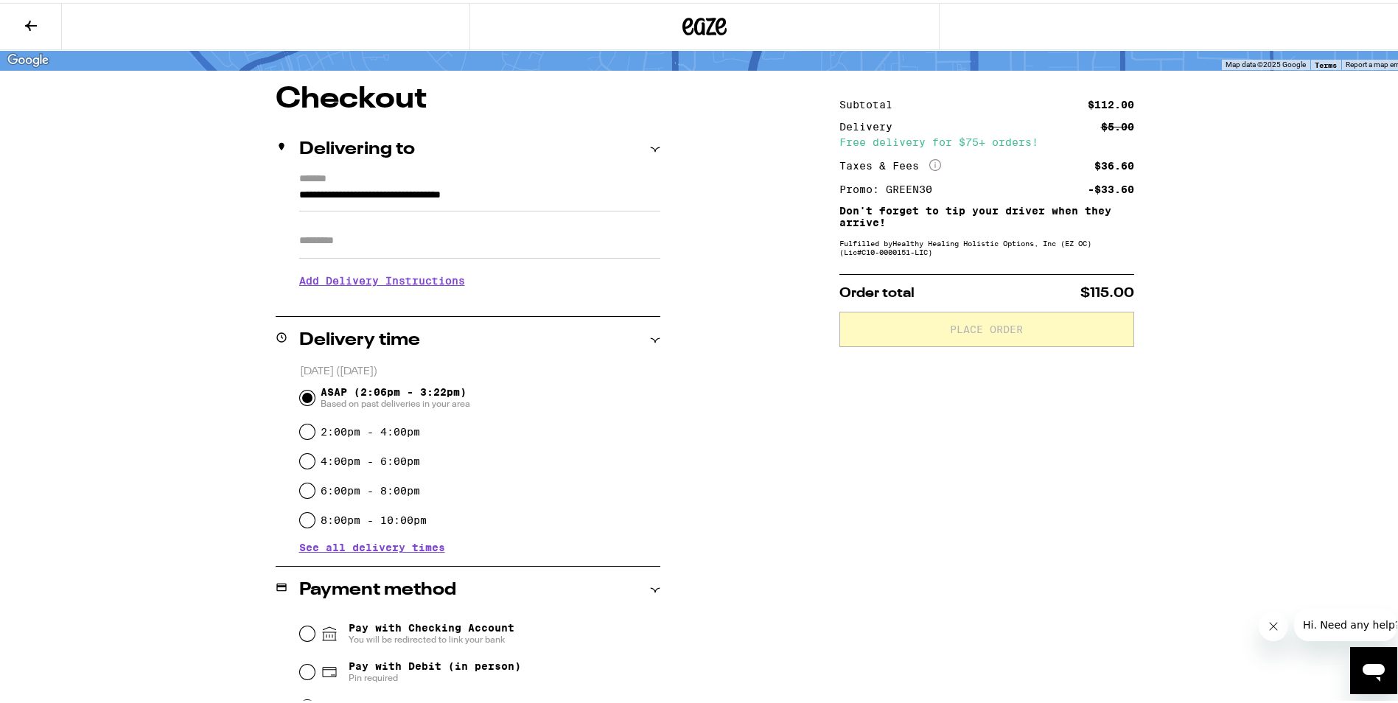
scroll to position [295, 0]
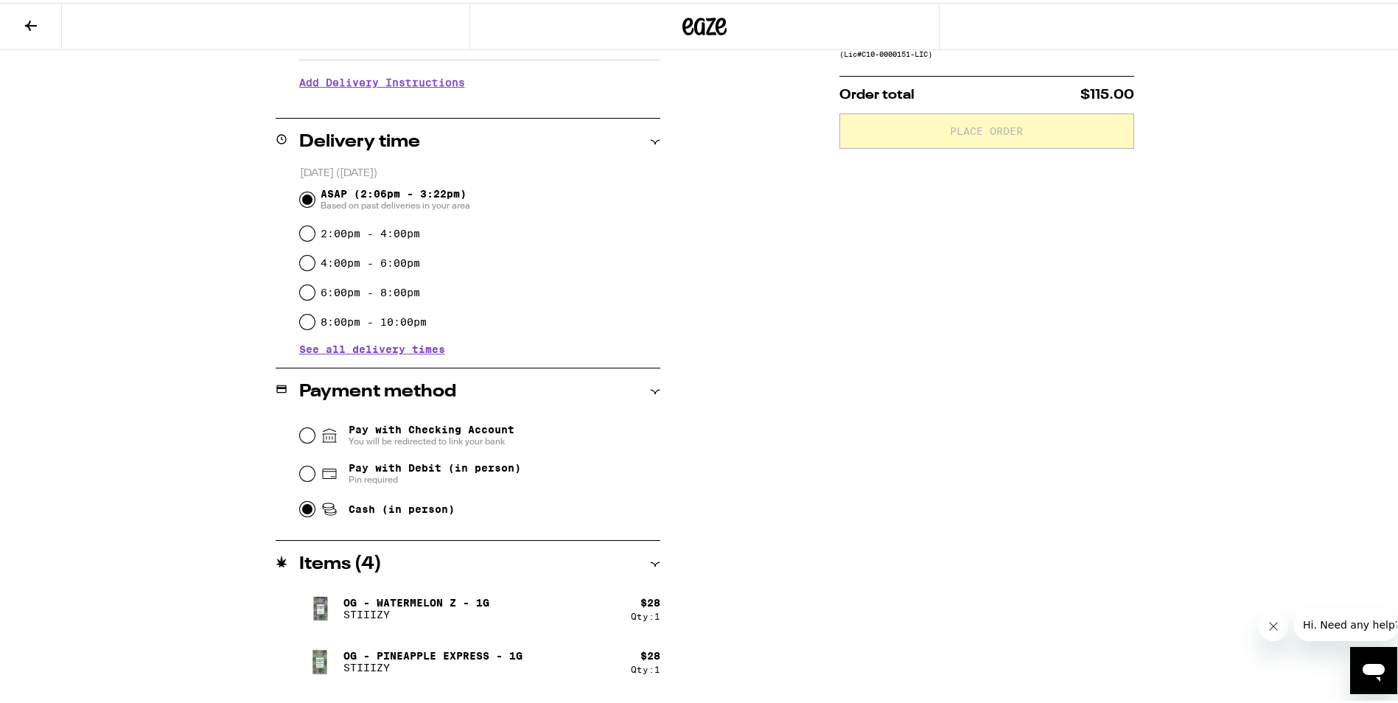
click at [300, 512] on input "Cash (in person)" at bounding box center [307, 506] width 15 height 15
radio input "true"
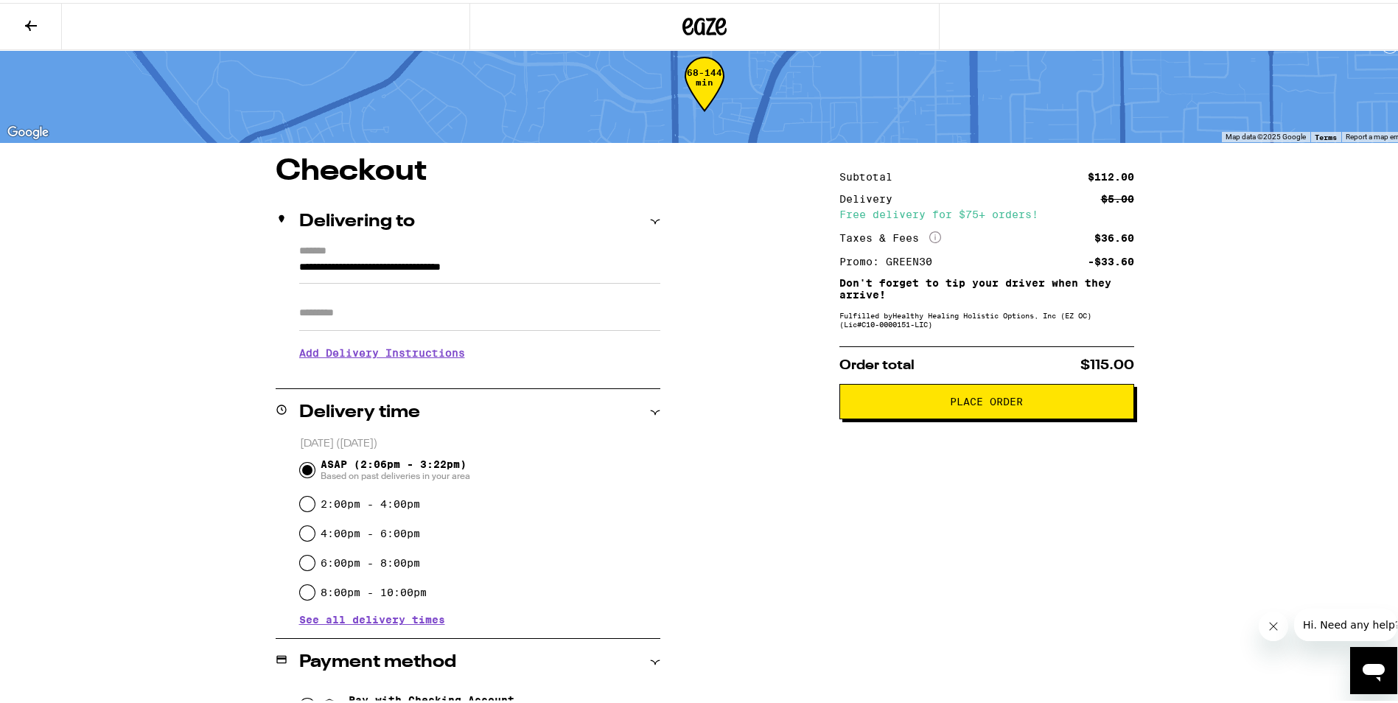
scroll to position [21, 0]
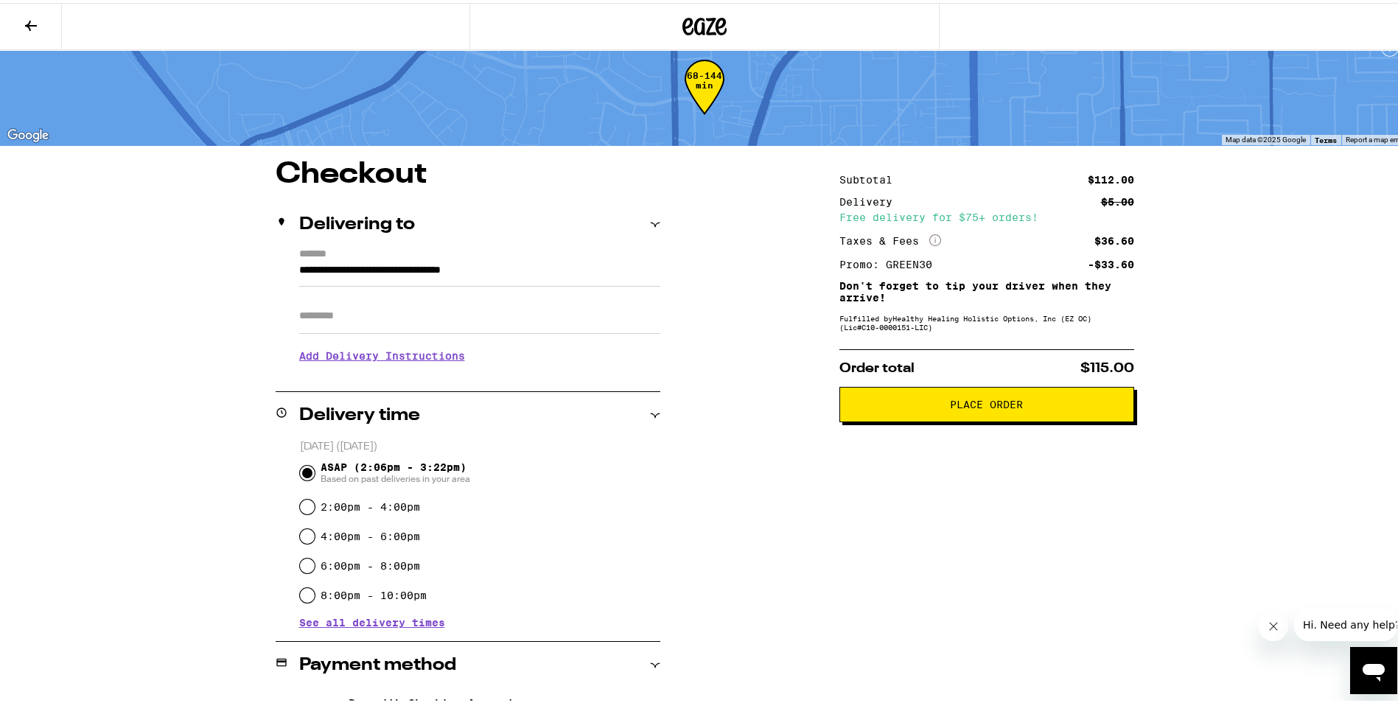
click at [980, 407] on span "Place Order" at bounding box center [986, 402] width 73 height 10
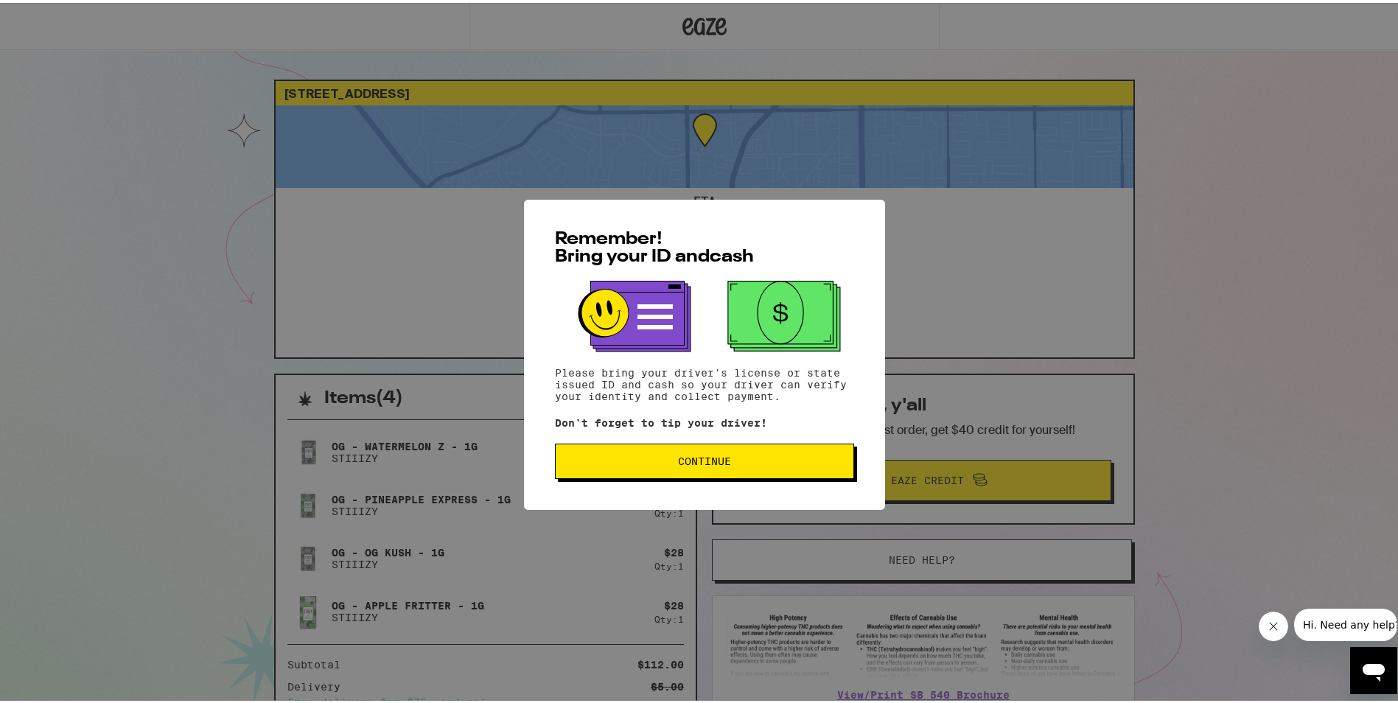
click at [692, 464] on span "Continue" at bounding box center [704, 458] width 53 height 10
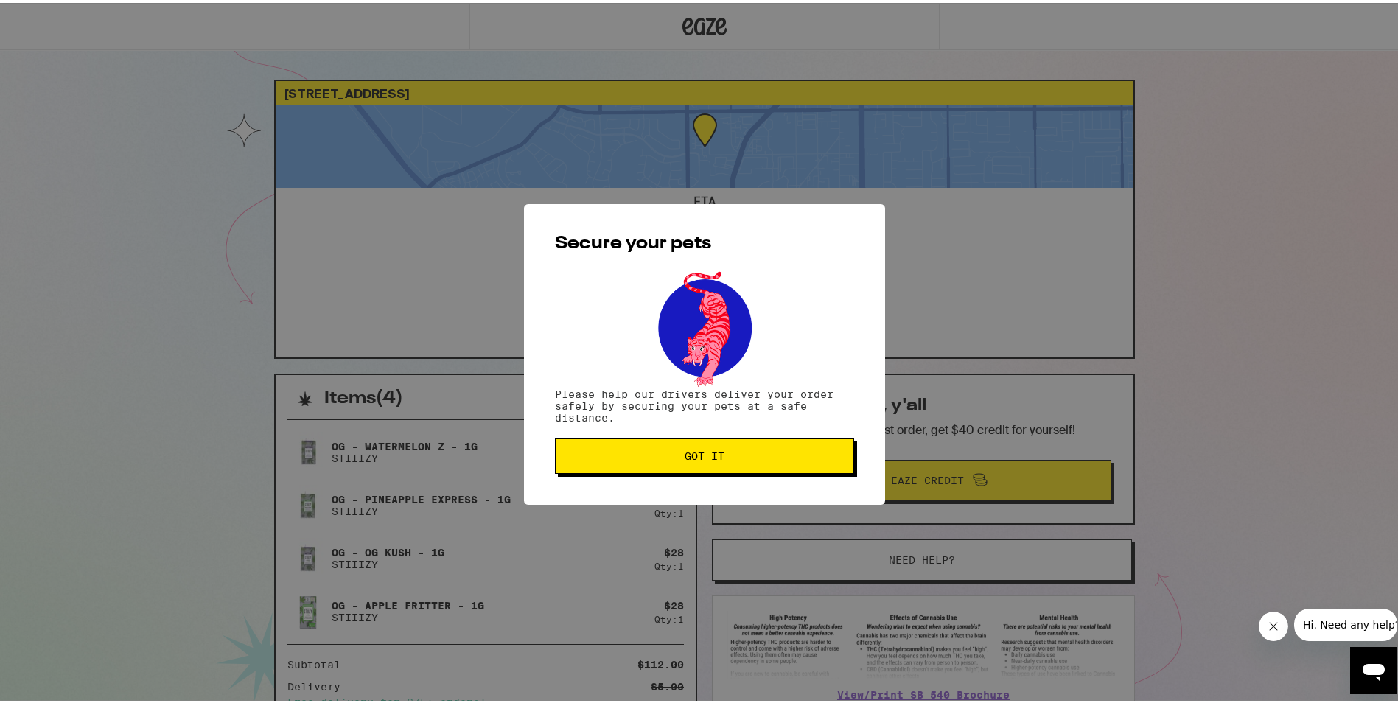
click at [697, 450] on span "Got it" at bounding box center [705, 453] width 40 height 10
